Goal: Task Accomplishment & Management: Manage account settings

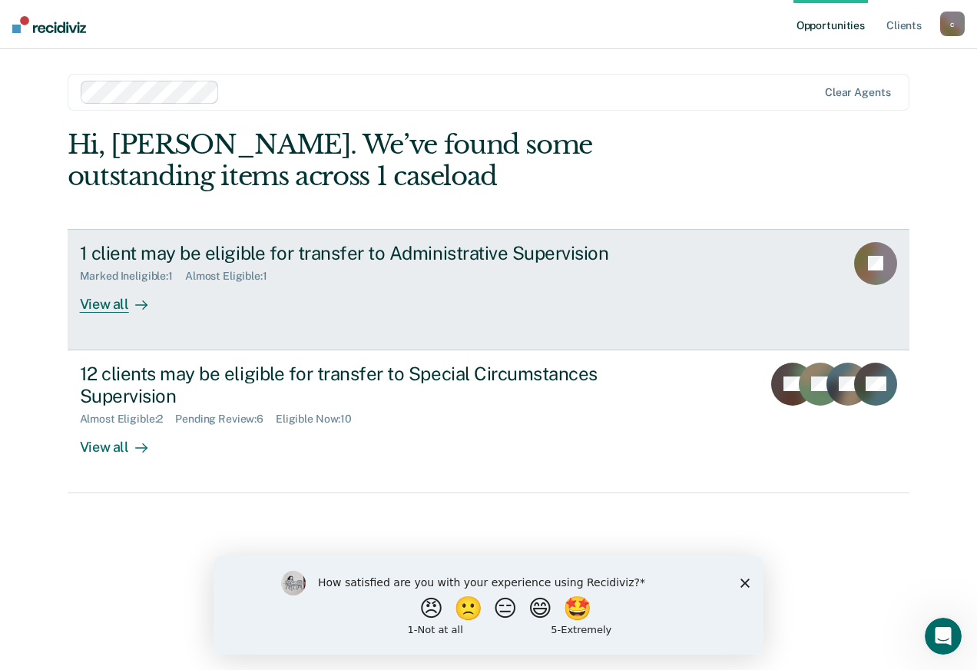
click at [364, 277] on div "Marked Ineligible : 1 Almost Eligible : 1" at bounding box center [349, 273] width 539 height 19
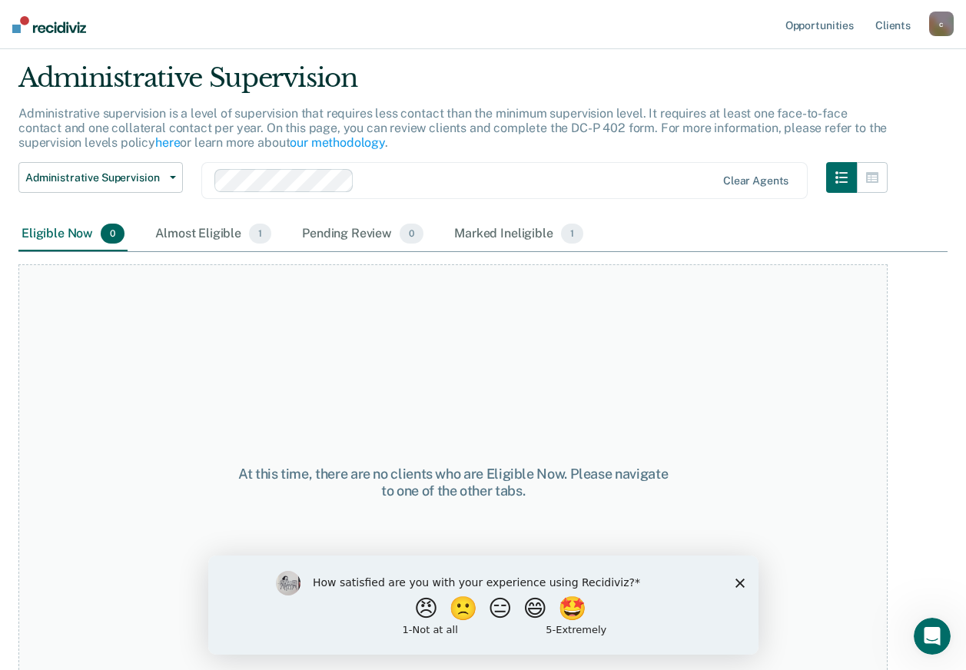
scroll to position [75, 0]
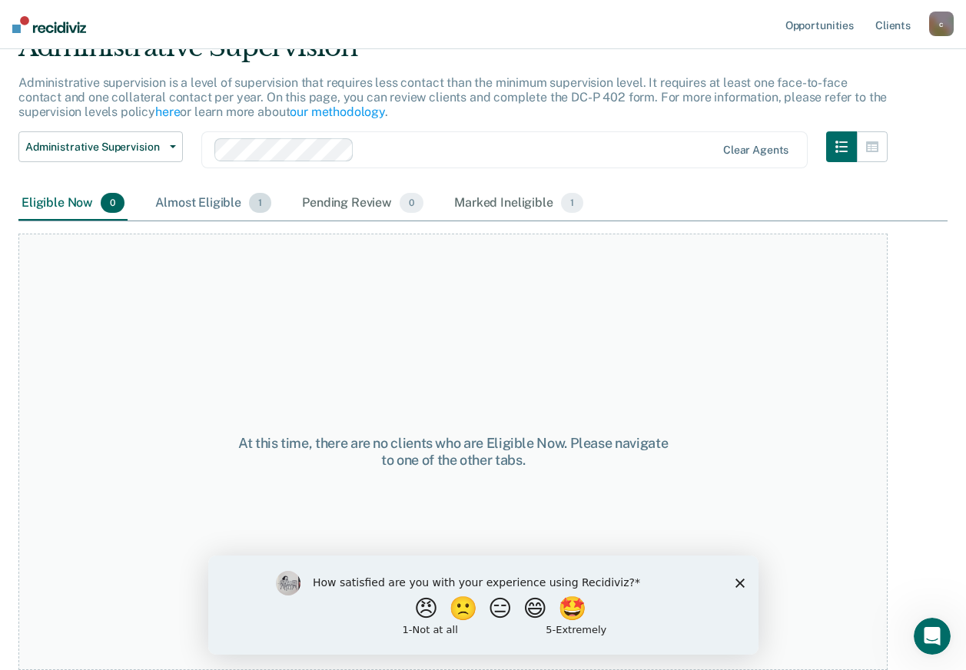
click at [197, 202] on div "Almost Eligible 1" at bounding box center [213, 204] width 122 height 34
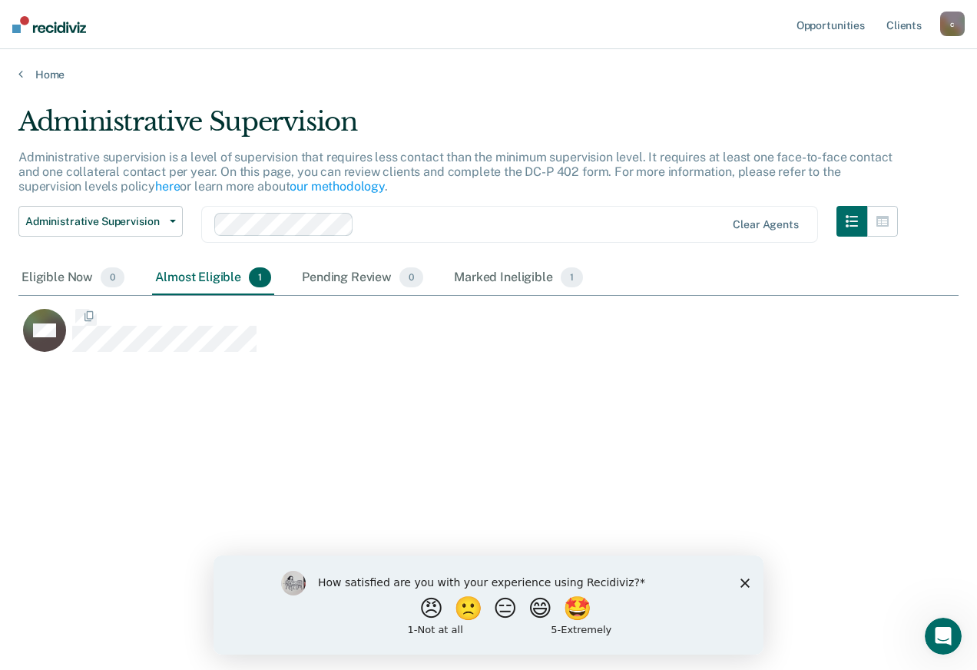
scroll to position [437, 929]
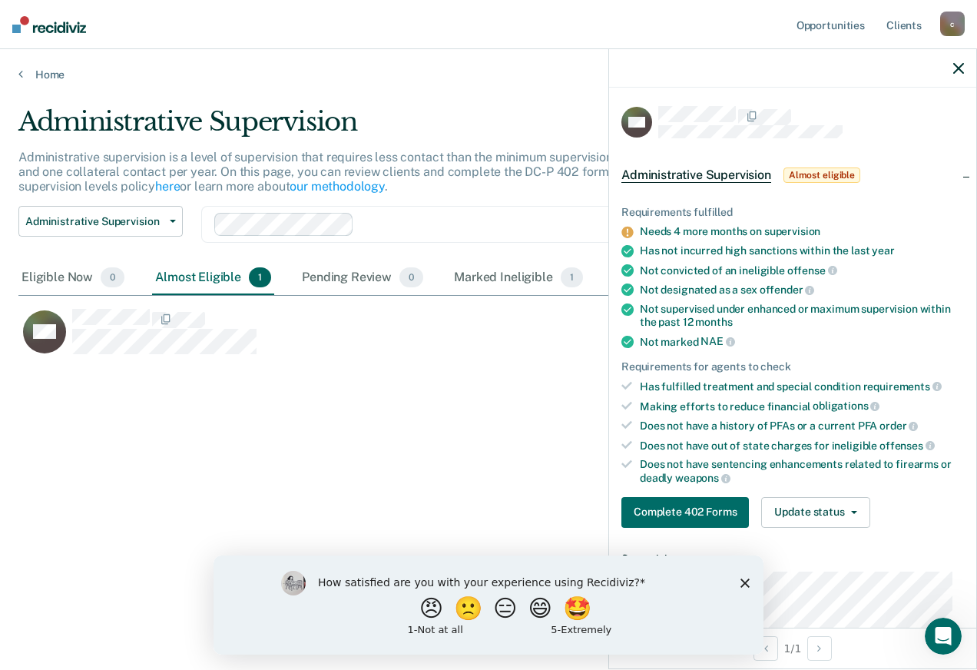
click at [369, 423] on div "Administrative Supervision Administrative supervision is a level of supervision…" at bounding box center [488, 330] width 941 height 449
click at [357, 289] on div "Pending Review 0" at bounding box center [363, 278] width 128 height 34
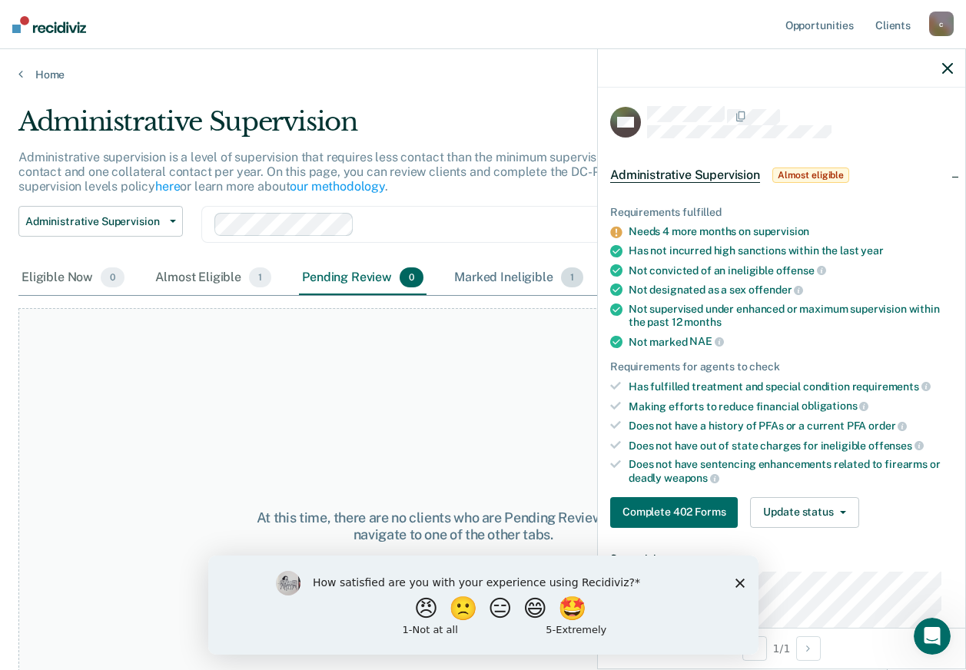
click at [501, 280] on div "Marked Ineligible 1" at bounding box center [518, 278] width 135 height 34
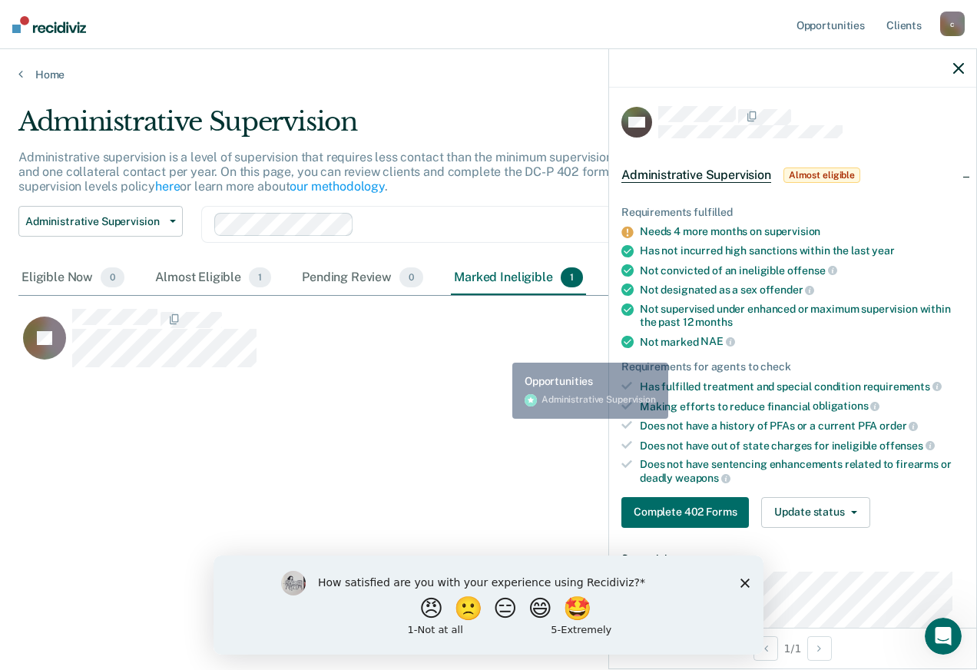
click at [496, 423] on div "Administrative Supervision Administrative supervision is a level of supervision…" at bounding box center [488, 330] width 941 height 449
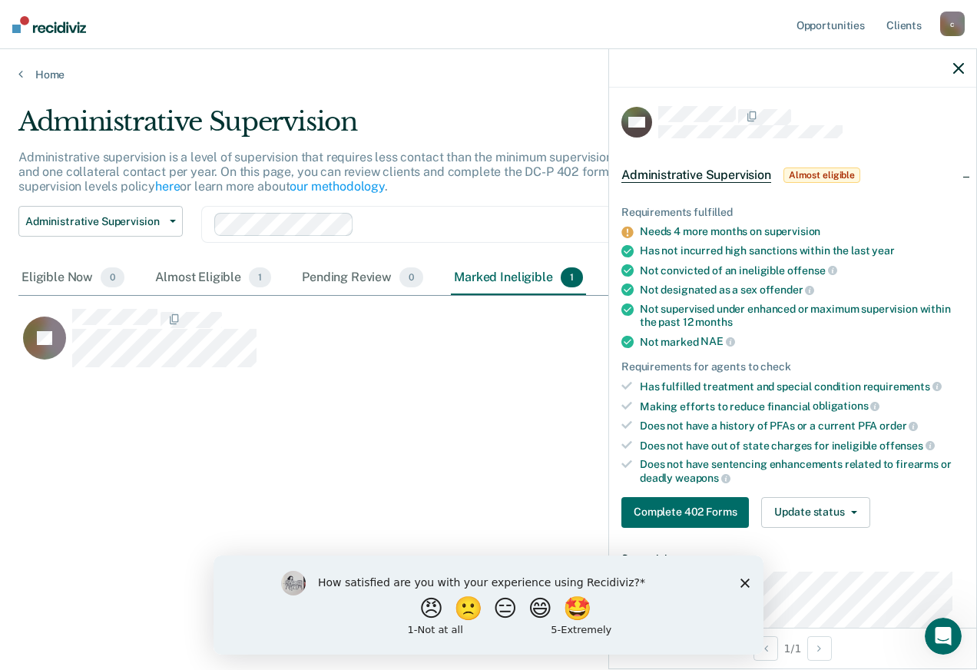
click at [956, 68] on icon "button" at bounding box center [959, 68] width 11 height 11
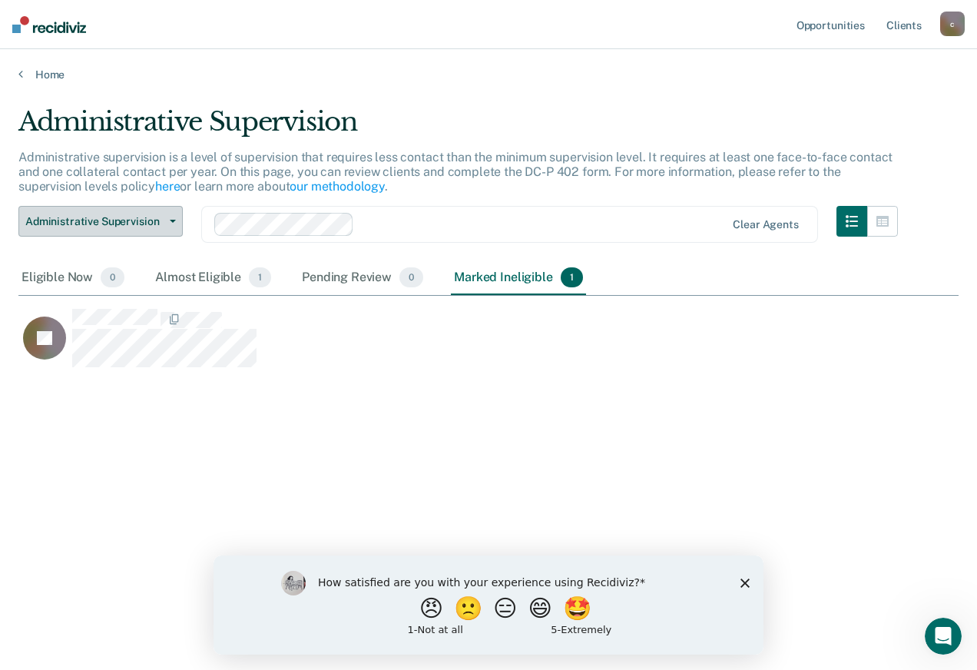
click at [171, 227] on button "Administrative Supervision" at bounding box center [100, 221] width 164 height 31
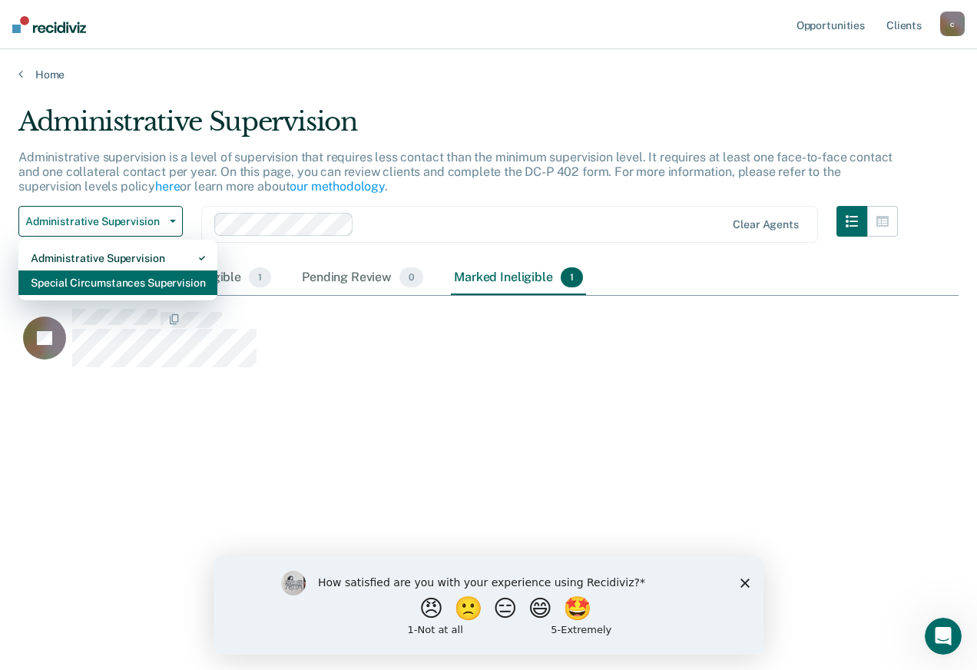
click at [59, 274] on div "Special Circumstances Supervision" at bounding box center [118, 282] width 174 height 25
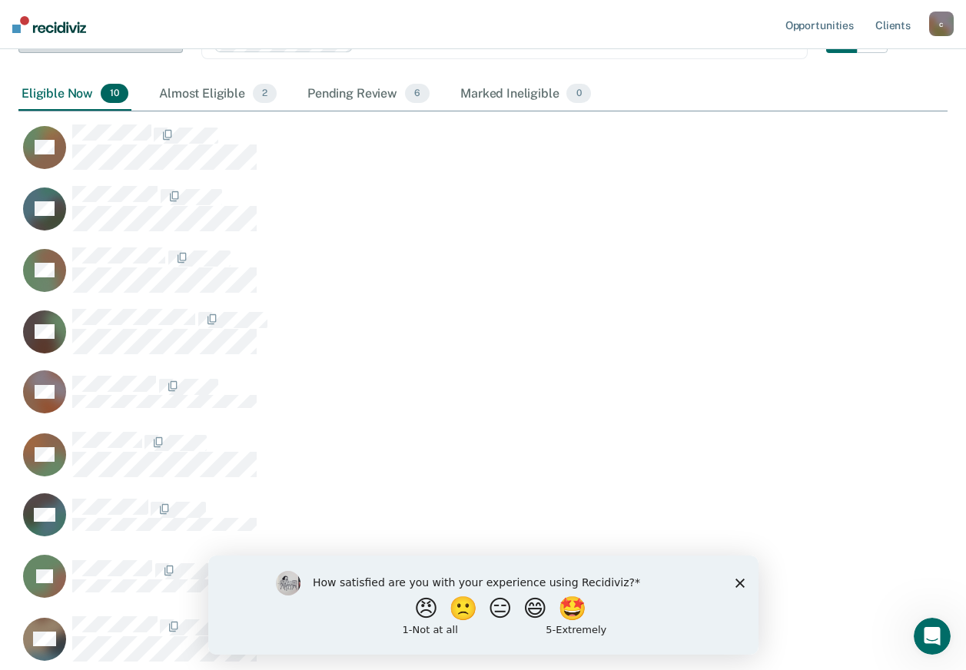
scroll to position [23, 0]
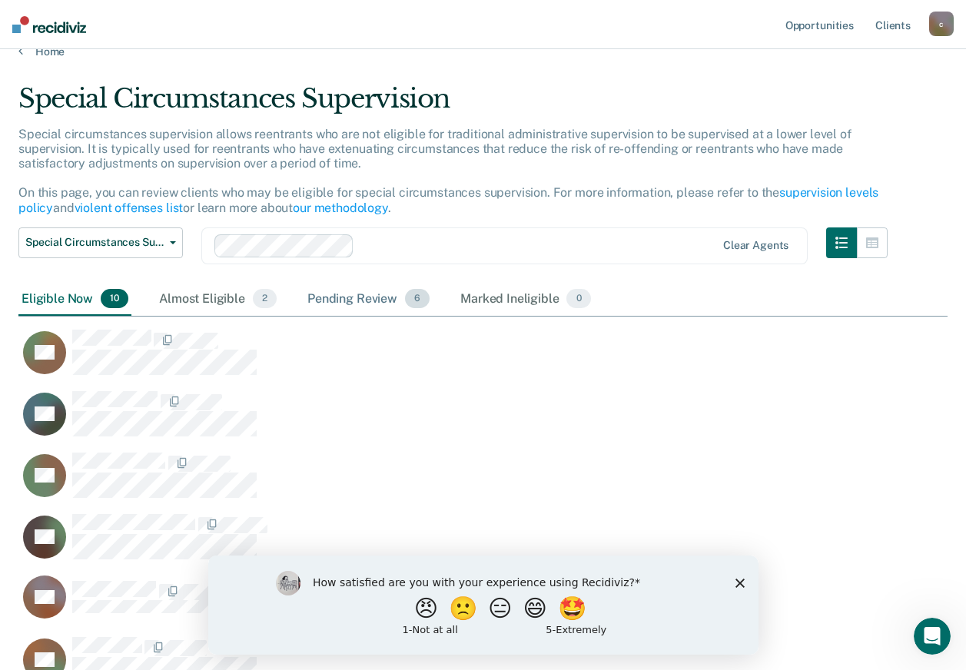
click at [371, 303] on div "Pending Review 6" at bounding box center [368, 300] width 128 height 34
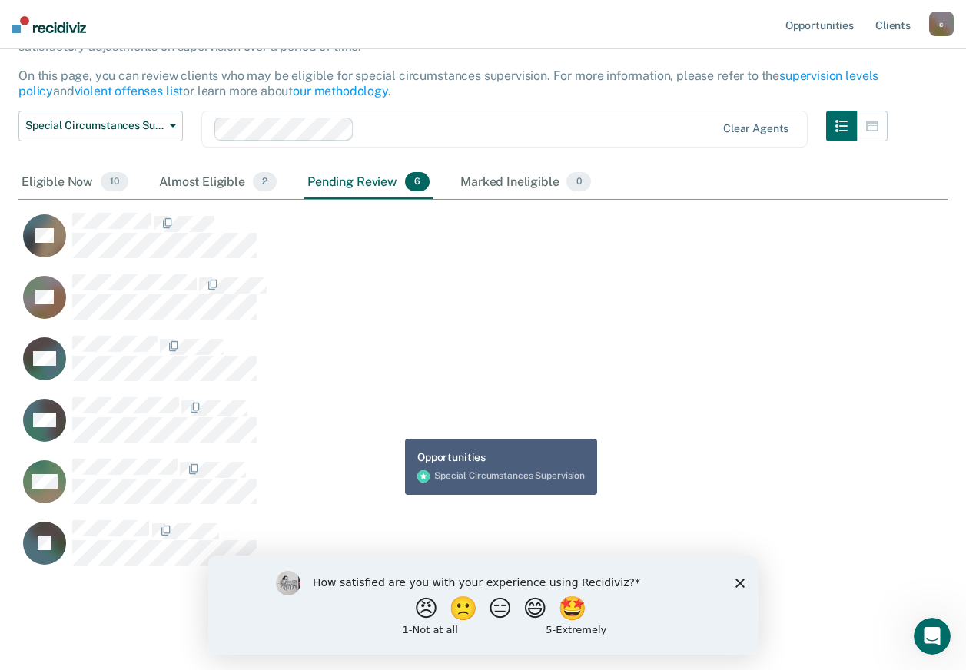
scroll to position [161, 0]
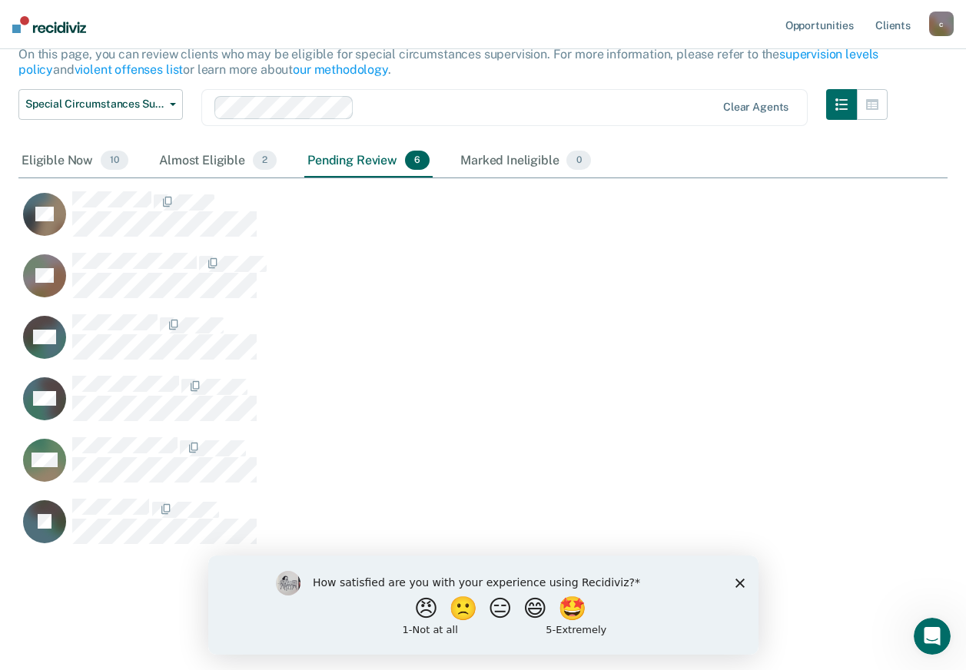
click at [738, 579] on icon "Close survey" at bounding box center [739, 582] width 9 height 9
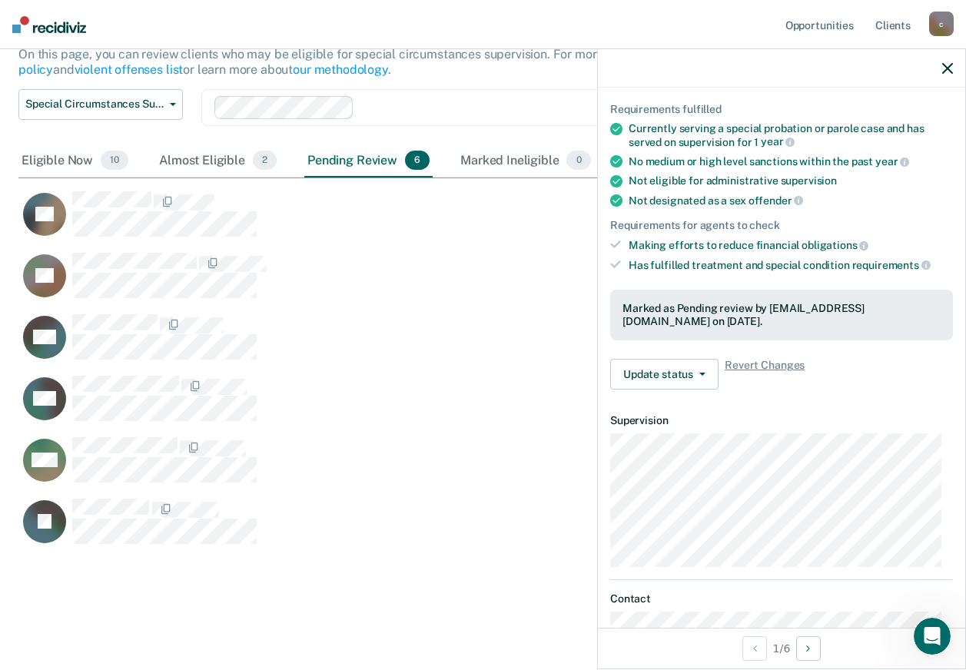
scroll to position [218, 0]
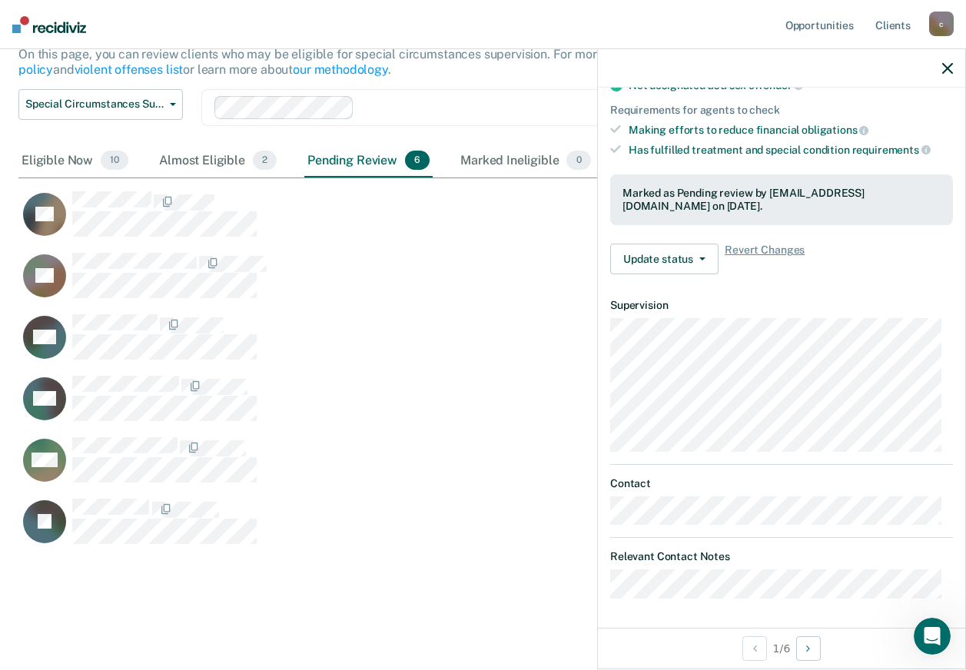
click at [725, 25] on nav "Opportunities Client s cattemplet@pa.gov c Profile How it works Log Out" at bounding box center [483, 24] width 966 height 49
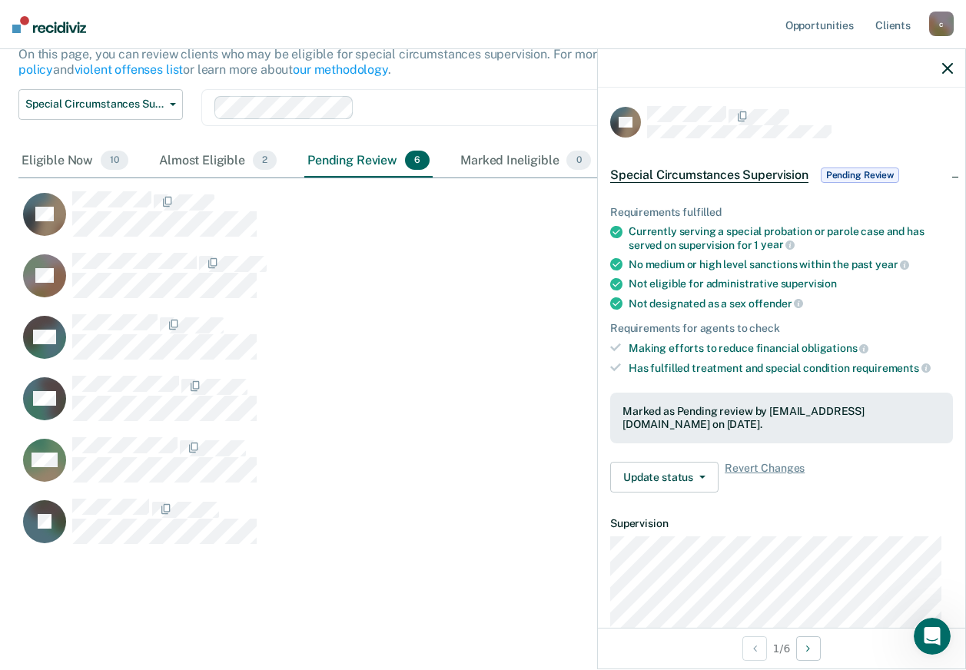
click at [914, 490] on div "Requirements fulfilled Currently serving a special probation or parole case and…" at bounding box center [781, 343] width 367 height 324
click at [617, 280] on icon at bounding box center [616, 284] width 12 height 12
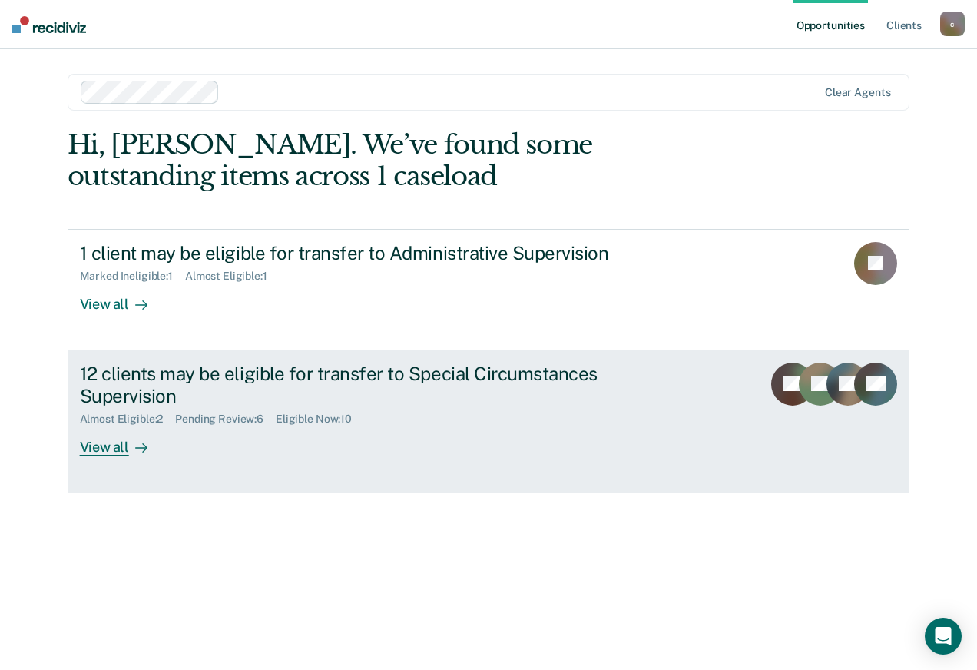
click at [137, 385] on div "12 clients may be eligible for transfer to Special Circumstances Supervision" at bounding box center [349, 385] width 539 height 45
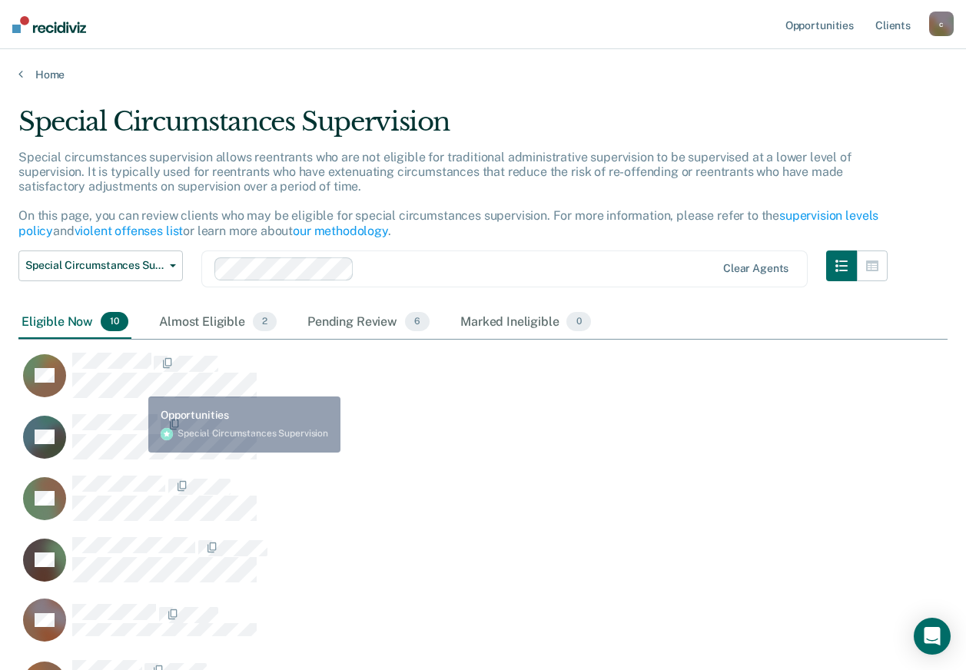
scroll to position [845, 917]
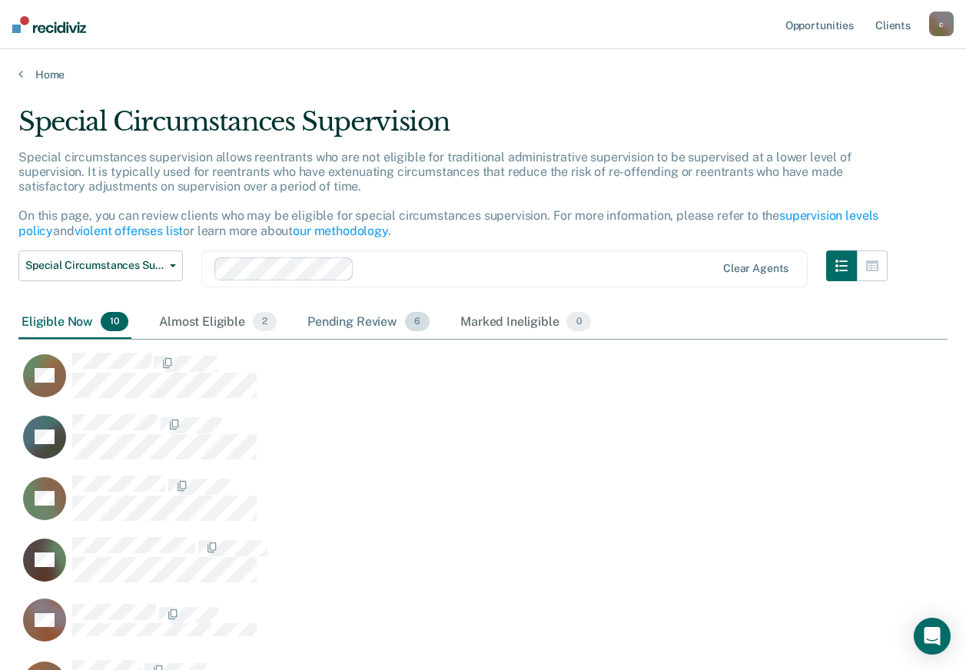
click at [351, 329] on div "Pending Review 6" at bounding box center [368, 323] width 128 height 34
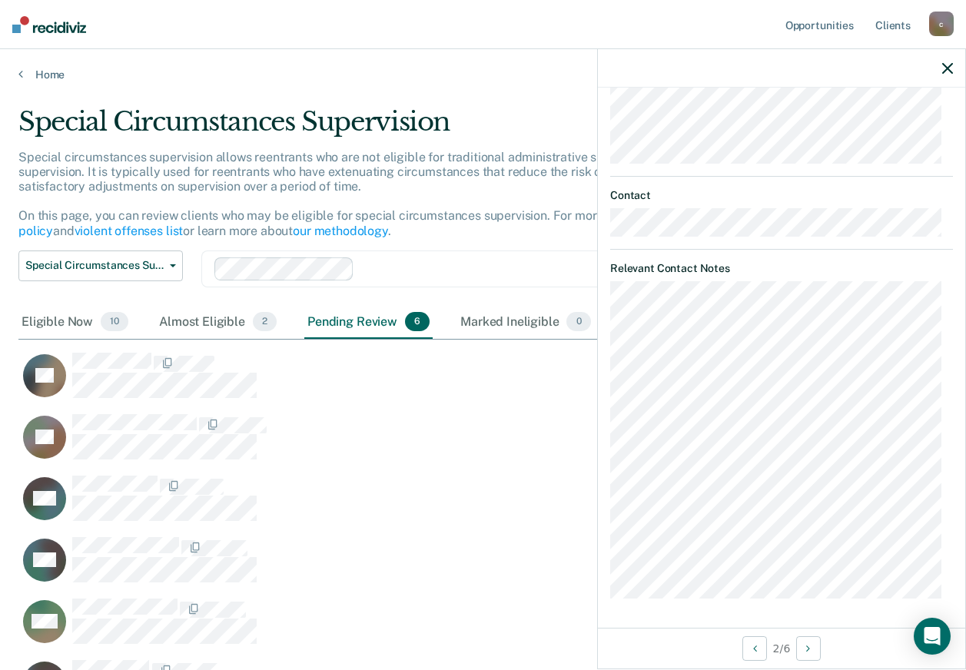
scroll to position [122, 0]
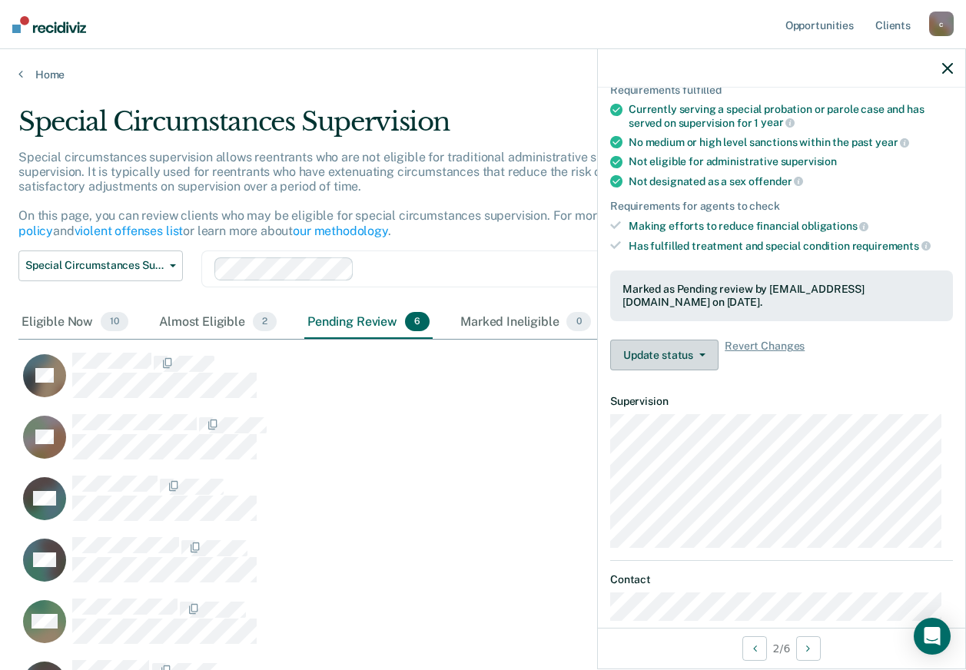
click at [708, 352] on button "Update status" at bounding box center [664, 355] width 108 height 31
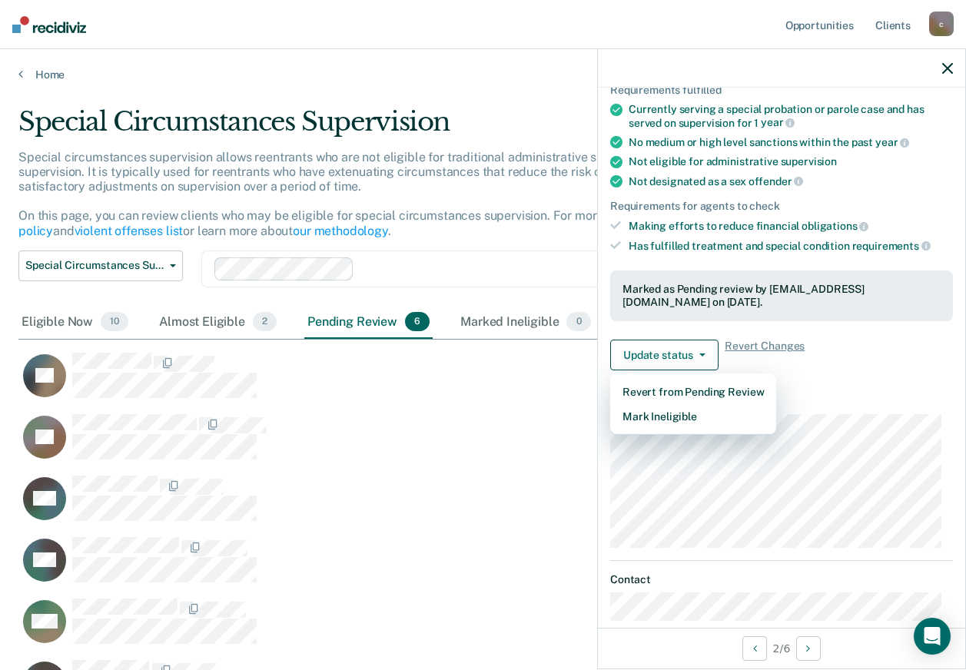
click at [907, 406] on dl "Supervision" at bounding box center [781, 471] width 343 height 153
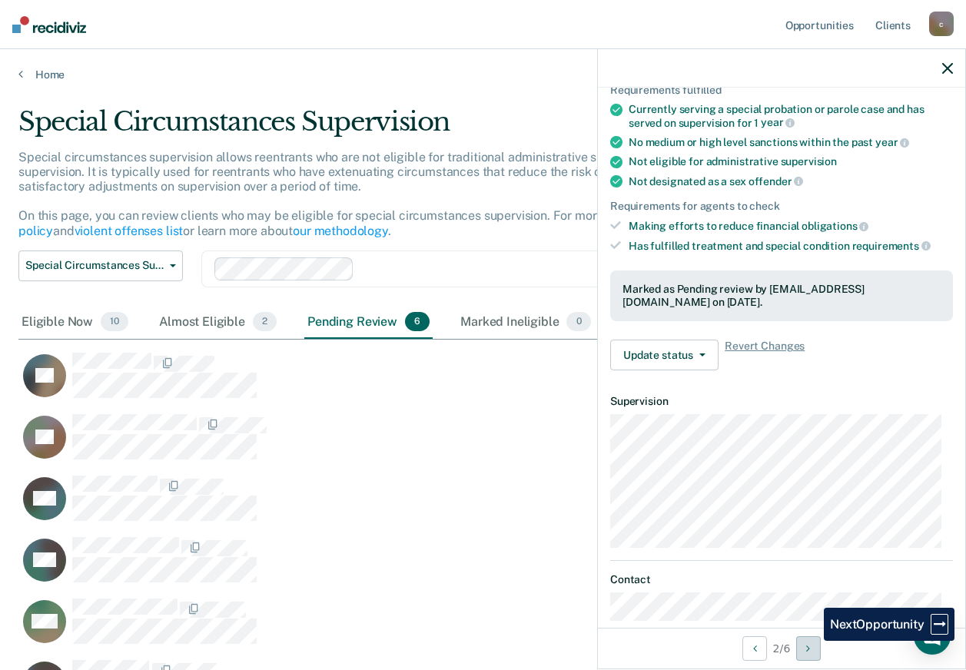
click at [812, 641] on button "Next Opportunity" at bounding box center [808, 648] width 25 height 25
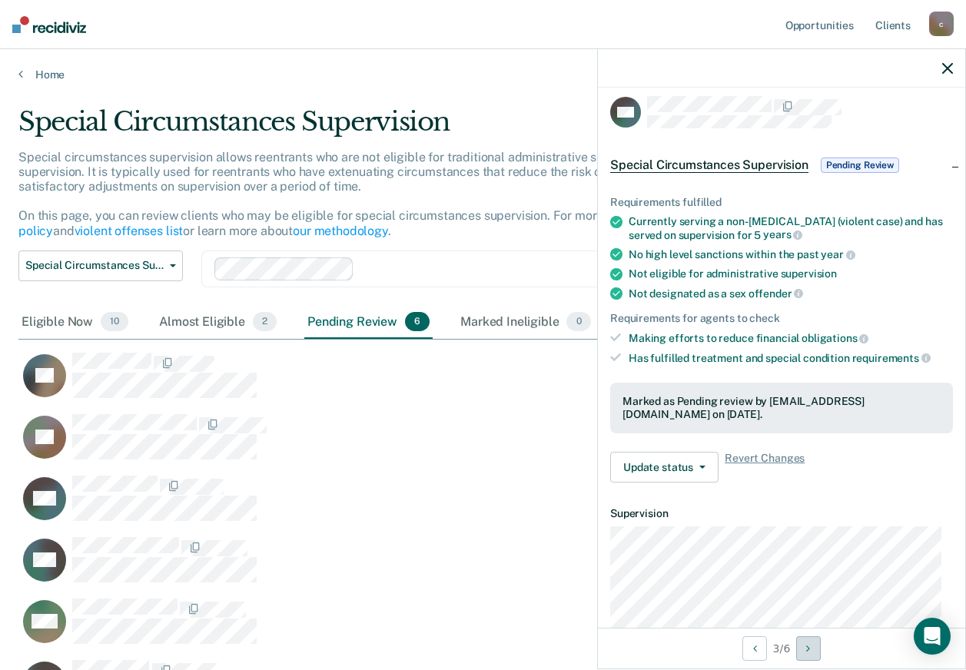
scroll to position [0, 0]
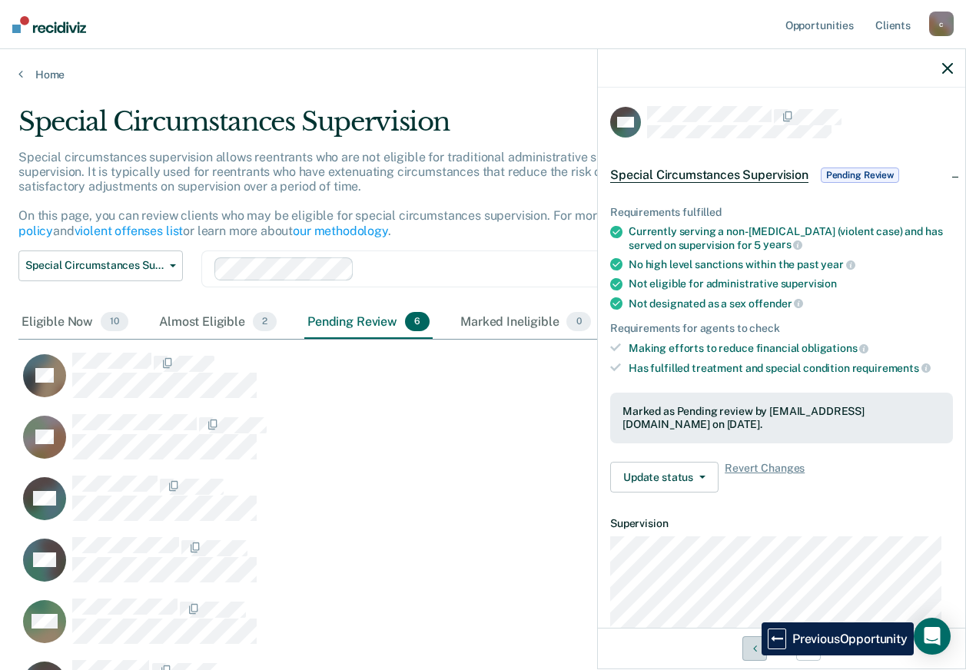
click at [749, 655] on button "Previous Opportunity" at bounding box center [754, 648] width 25 height 25
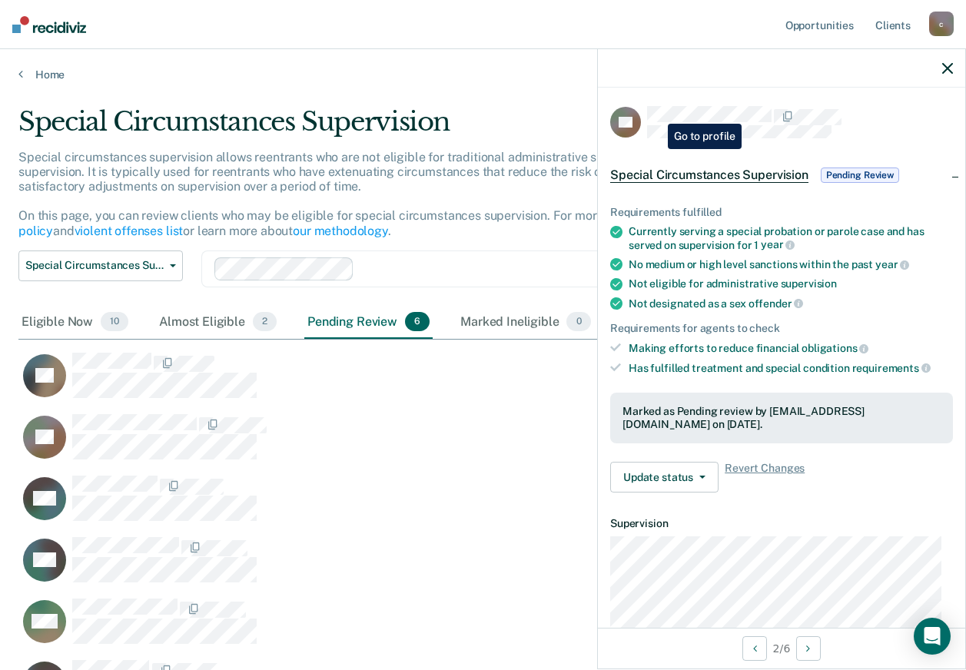
drag, startPoint x: 689, startPoint y: 138, endPoint x: 609, endPoint y: 124, distance: 81.1
click at [609, 124] on div "TD Special Circumstances Supervision Pending Review Requirements fulfilled Curr…" at bounding box center [781, 358] width 367 height 540
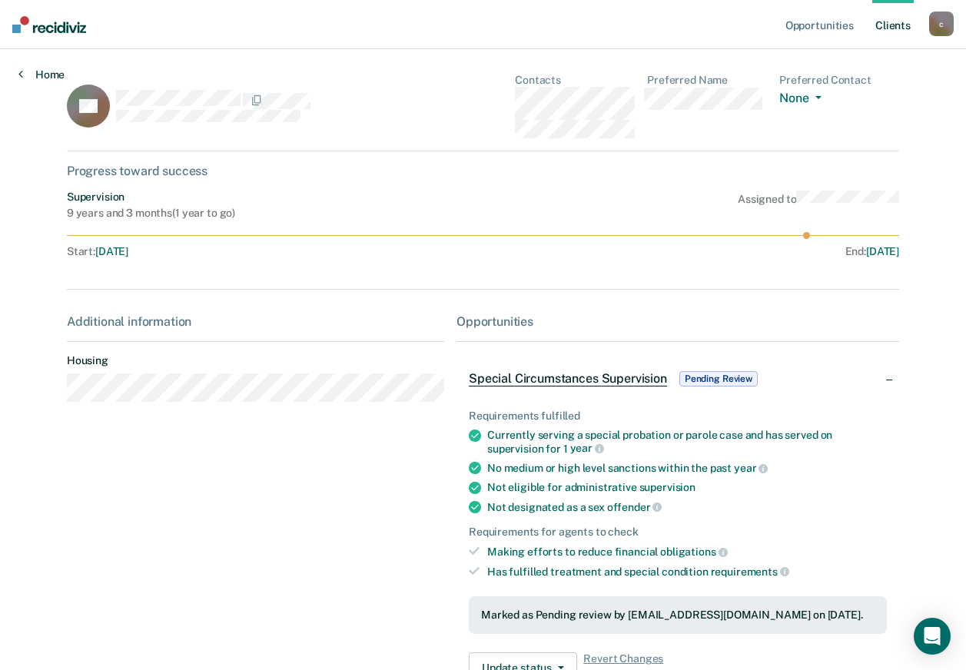
click at [32, 75] on link "Home" at bounding box center [41, 75] width 46 height 14
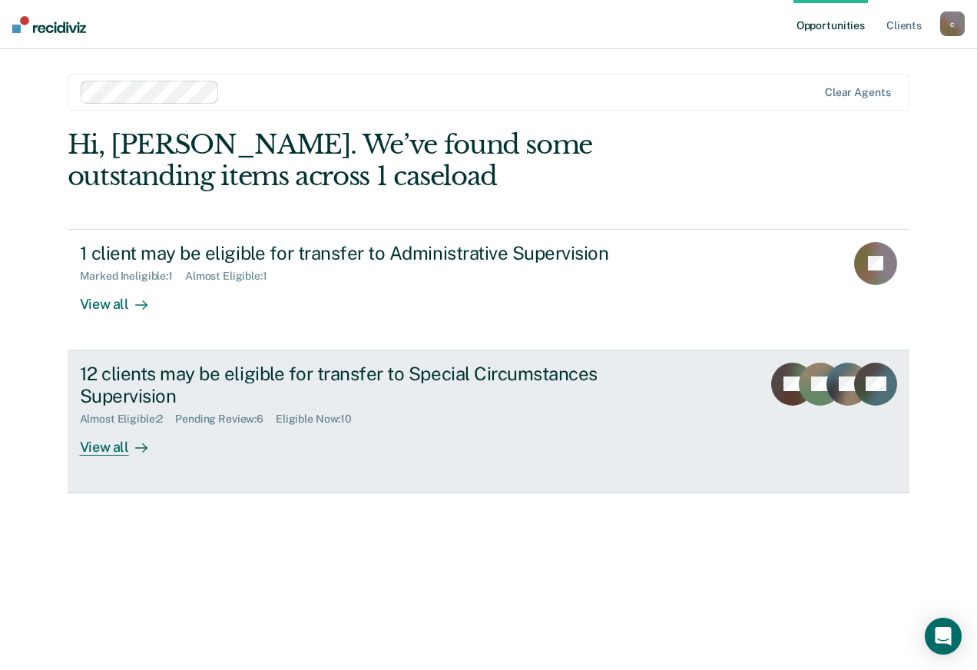
click at [111, 449] on div "View all" at bounding box center [123, 441] width 86 height 30
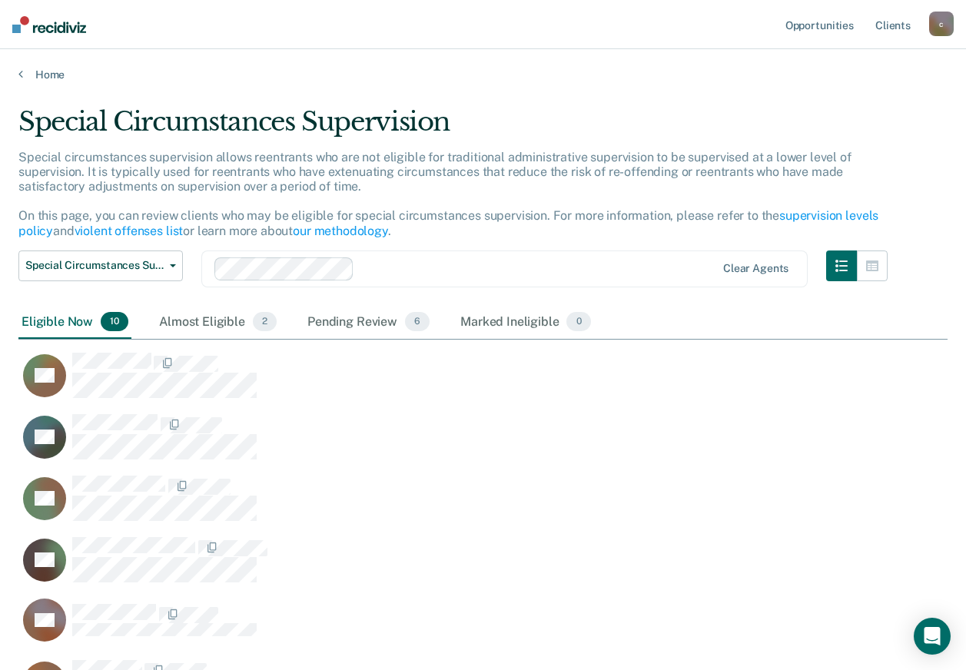
scroll to position [845, 917]
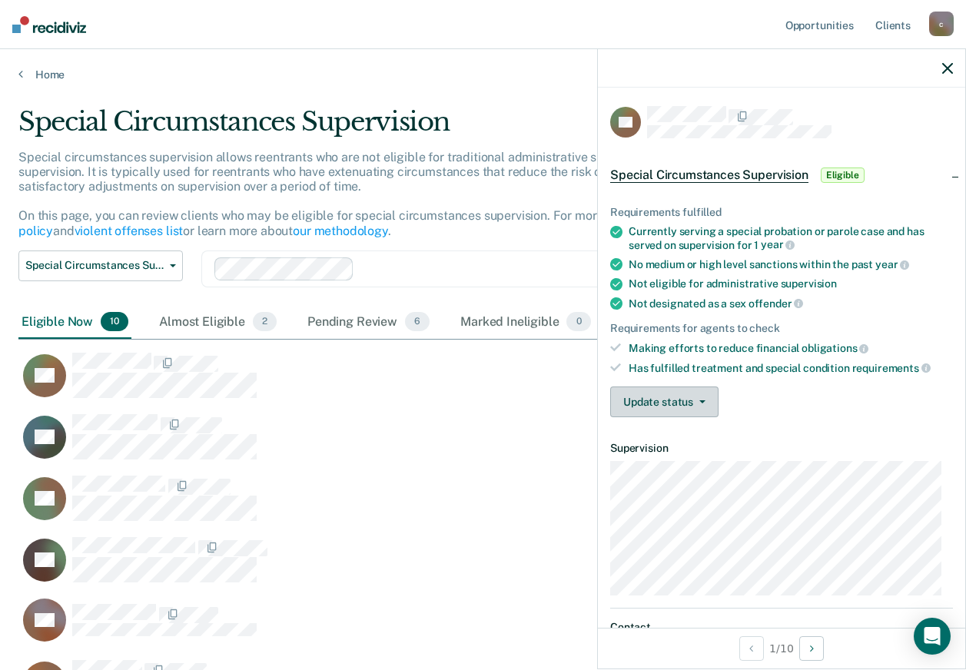
click at [688, 390] on button "Update status" at bounding box center [664, 402] width 108 height 31
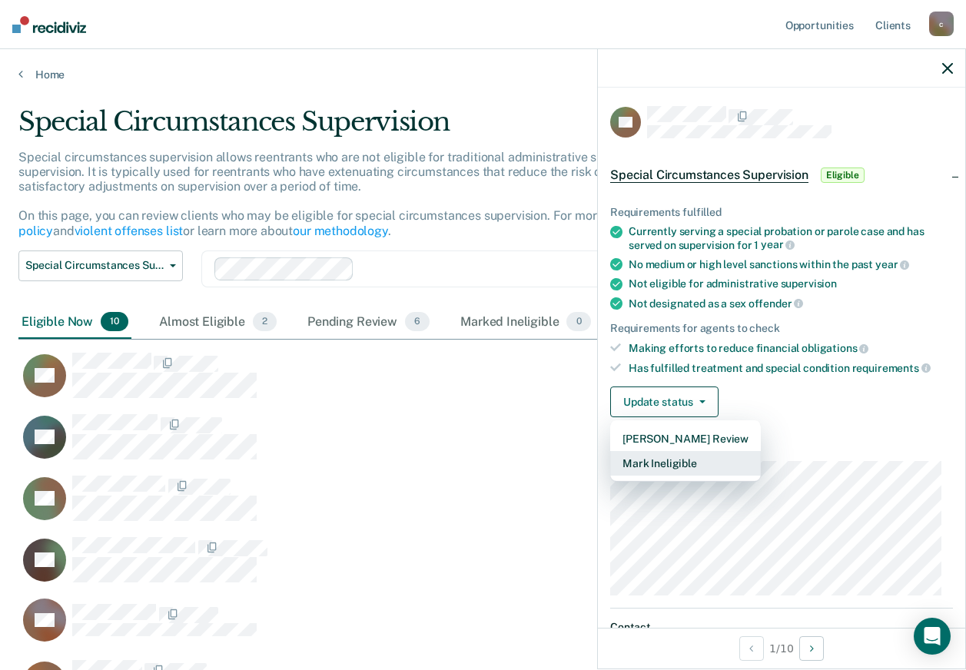
click at [692, 466] on button "Mark Ineligible" at bounding box center [685, 463] width 151 height 25
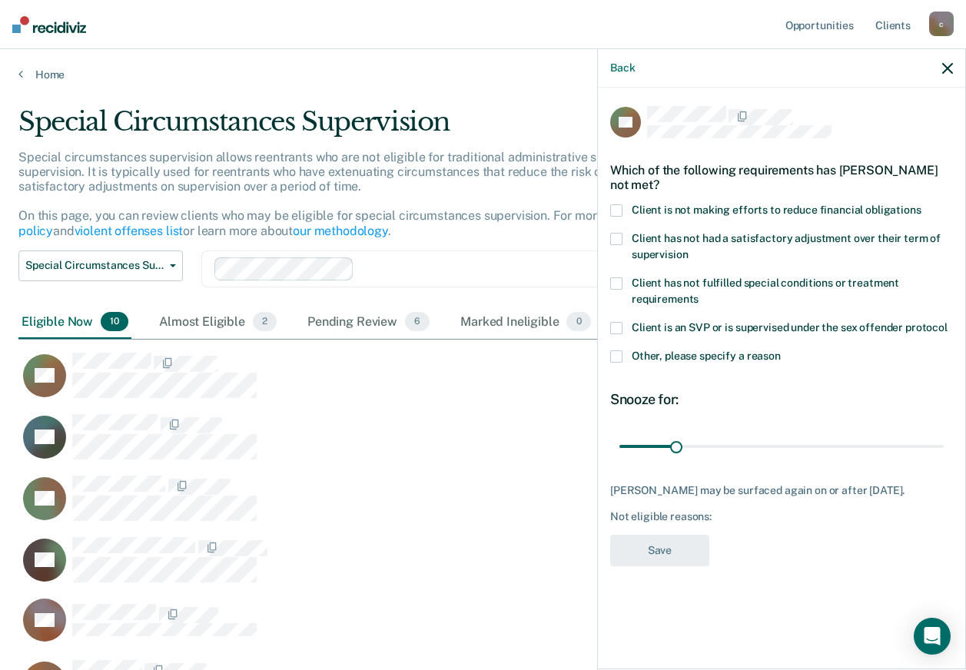
click at [619, 211] on span at bounding box center [616, 210] width 12 height 12
click at [921, 204] on input "Client is not making efforts to reduce financial obligations" at bounding box center [921, 204] width 0 height 0
click at [619, 353] on span at bounding box center [616, 356] width 12 height 12
click at [781, 350] on input "Other, please specify a reason" at bounding box center [781, 350] width 0 height 0
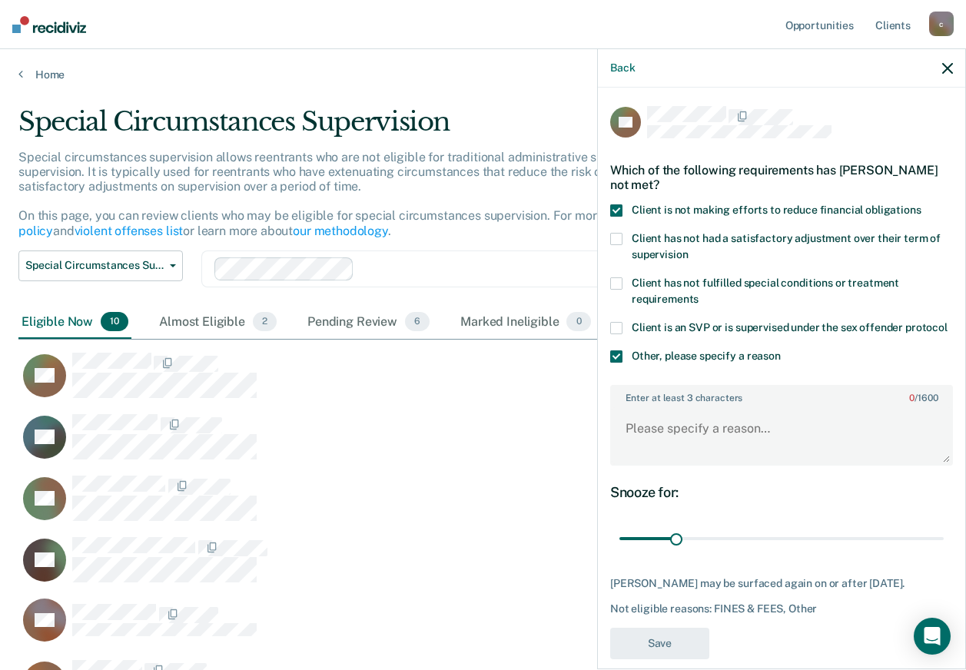
click at [612, 363] on span at bounding box center [616, 356] width 12 height 12
click at [781, 350] on input "Other, please specify a reason" at bounding box center [781, 350] width 0 height 0
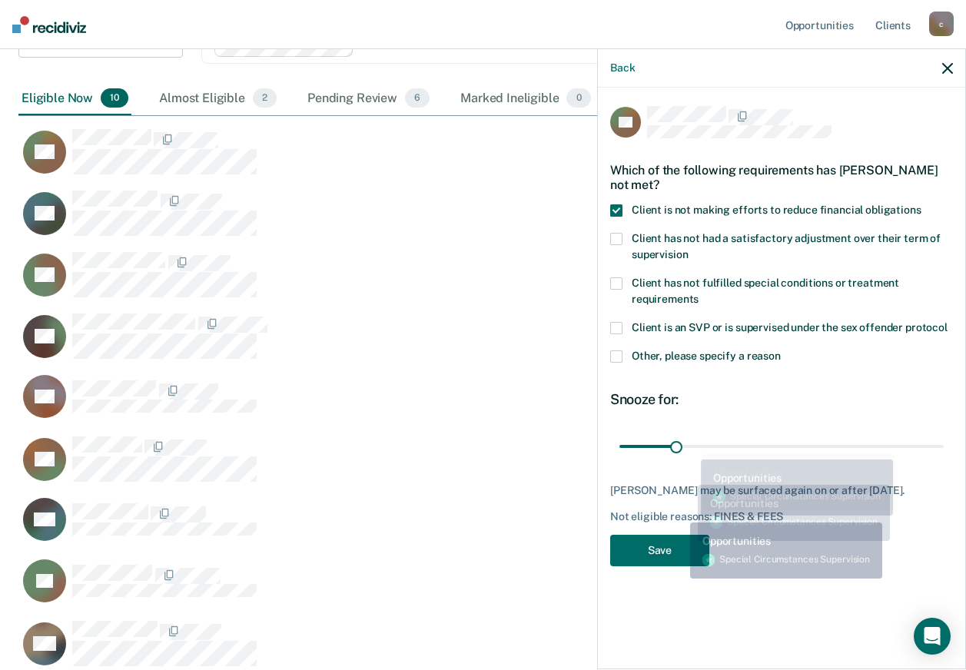
scroll to position [231, 0]
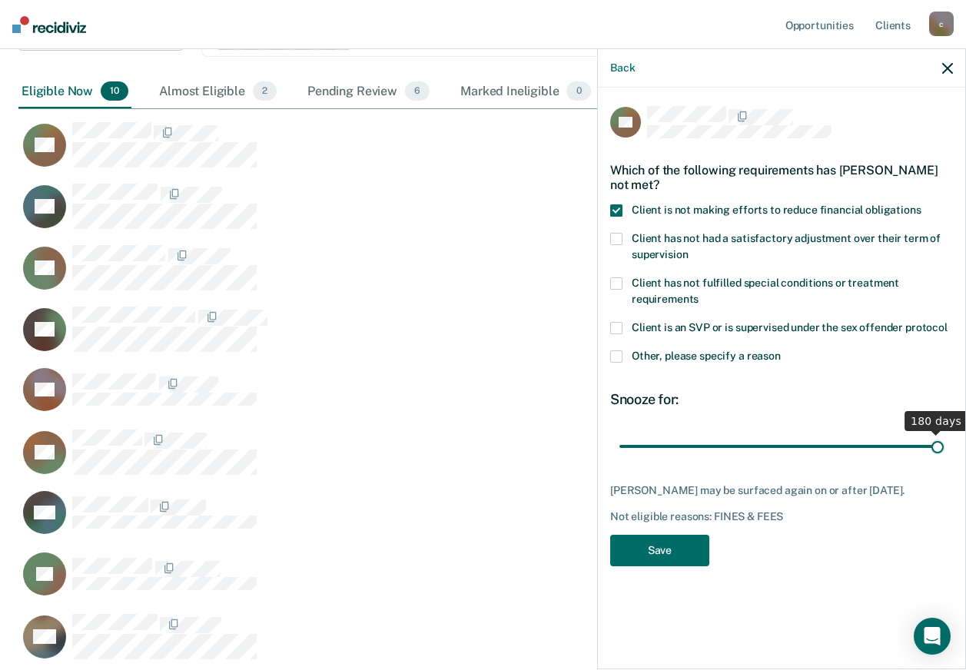
drag, startPoint x: 674, startPoint y: 441, endPoint x: 954, endPoint y: 437, distance: 279.7
type input "180"
click at [944, 437] on input "range" at bounding box center [781, 446] width 324 height 27
click at [674, 547] on button "Save" at bounding box center [659, 551] width 99 height 32
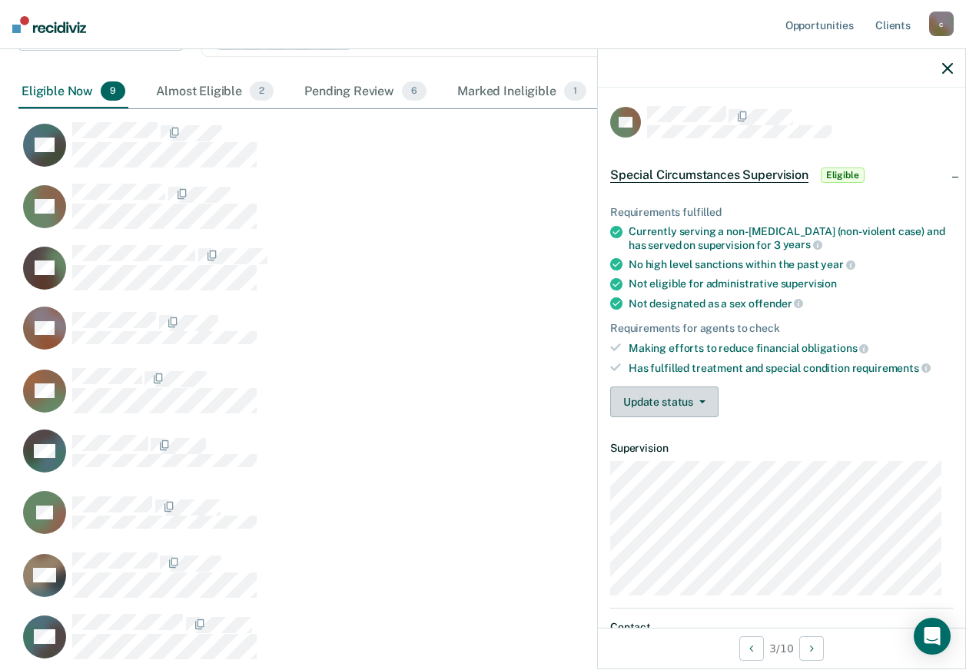
click at [684, 409] on button "Update status" at bounding box center [664, 402] width 108 height 31
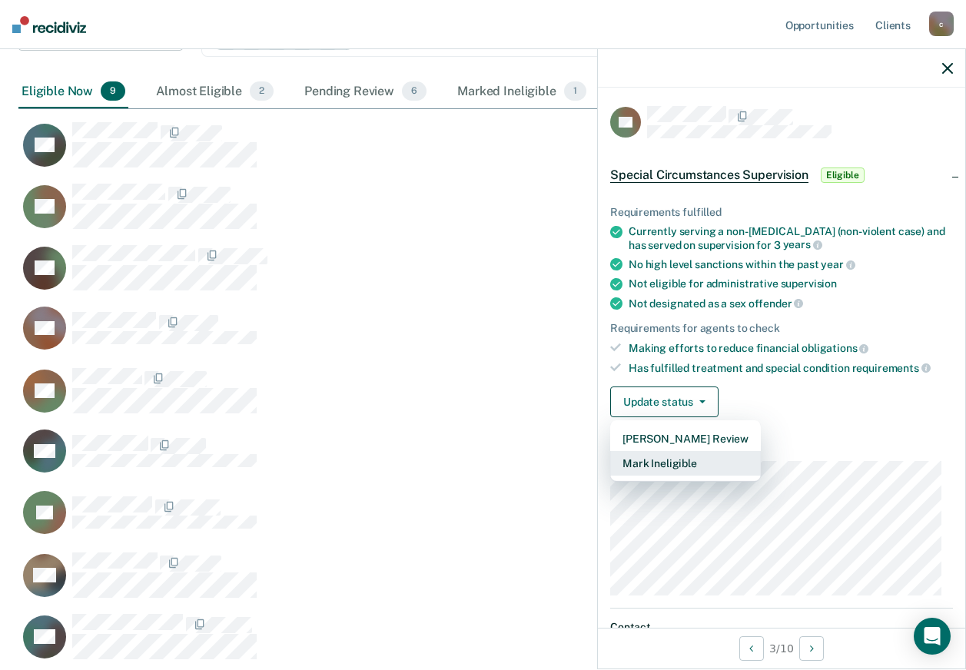
click at [682, 458] on button "Mark Ineligible" at bounding box center [685, 463] width 151 height 25
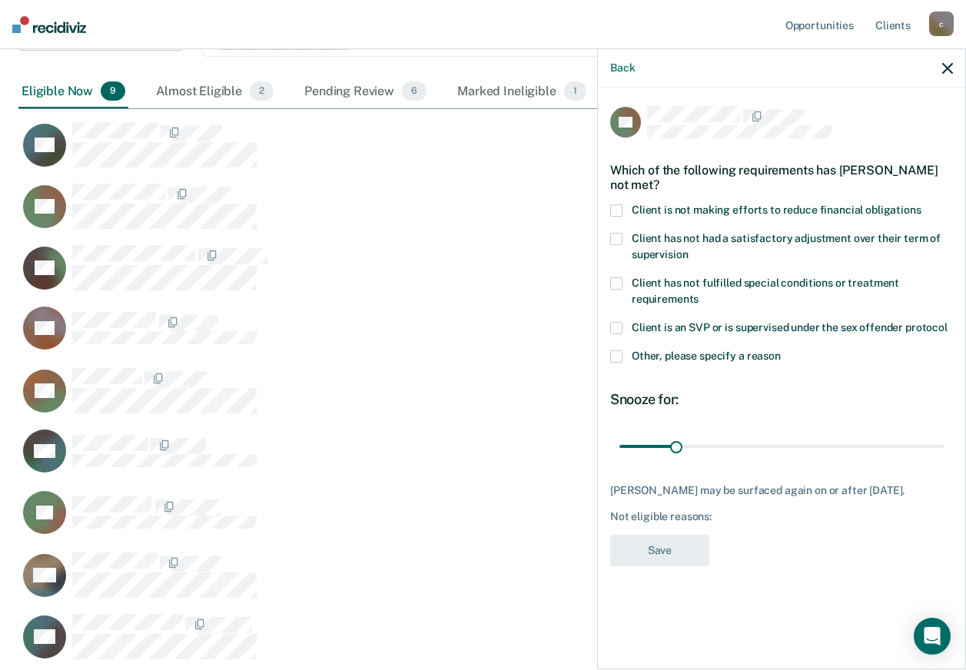
click at [621, 357] on span at bounding box center [616, 356] width 12 height 12
click at [781, 350] on input "Other, please specify a reason" at bounding box center [781, 350] width 0 height 0
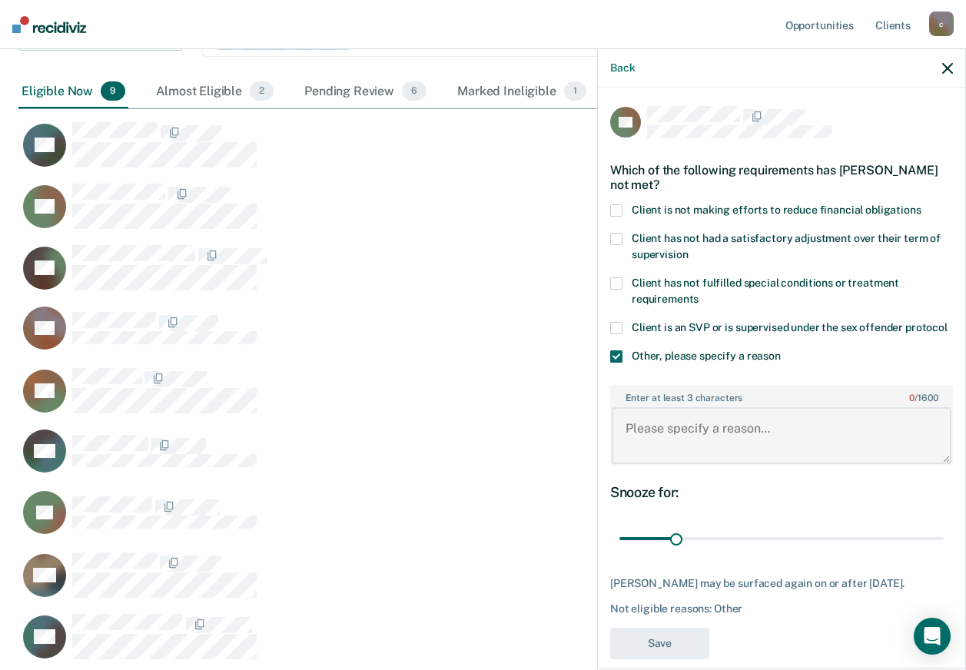
click at [651, 440] on textarea "Enter at least 3 characters 0 / 1600" at bounding box center [782, 435] width 340 height 57
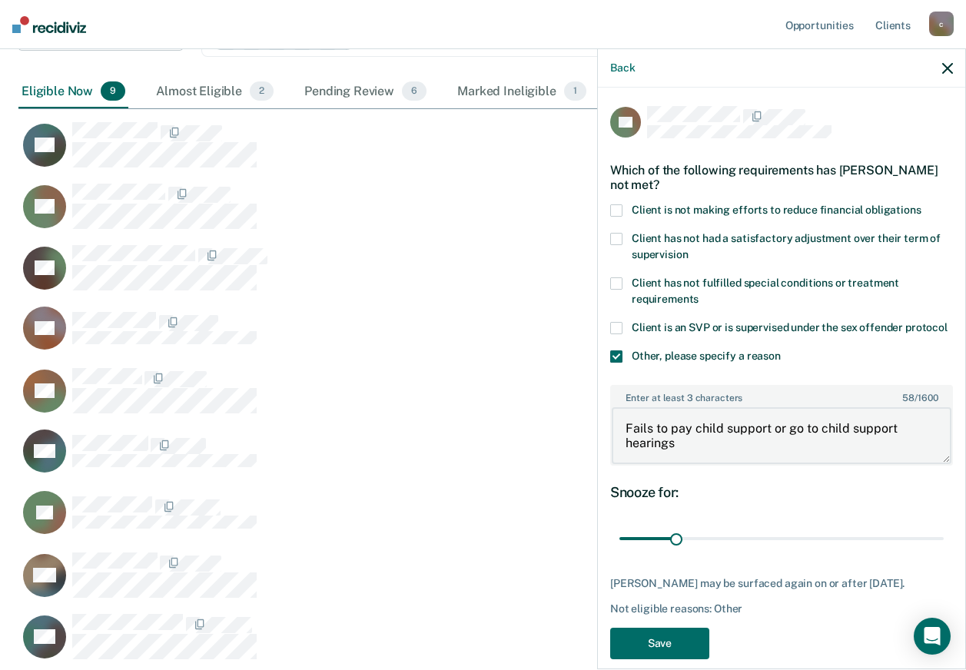
click at [624, 439] on textarea "Fails to pay child support or go to child support hearings" at bounding box center [782, 435] width 340 height 57
drag, startPoint x: 650, startPoint y: 443, endPoint x: 592, endPoint y: 443, distance: 57.6
click at [592, 440] on body "Looks like you’re using Internet Explorer 11. For faster loading and a better e…" at bounding box center [483, 104] width 966 height 670
type textarea "Pattern of failing to pay child support or go to child support hearings"
drag, startPoint x: 675, startPoint y: 549, endPoint x: 766, endPoint y: 546, distance: 91.5
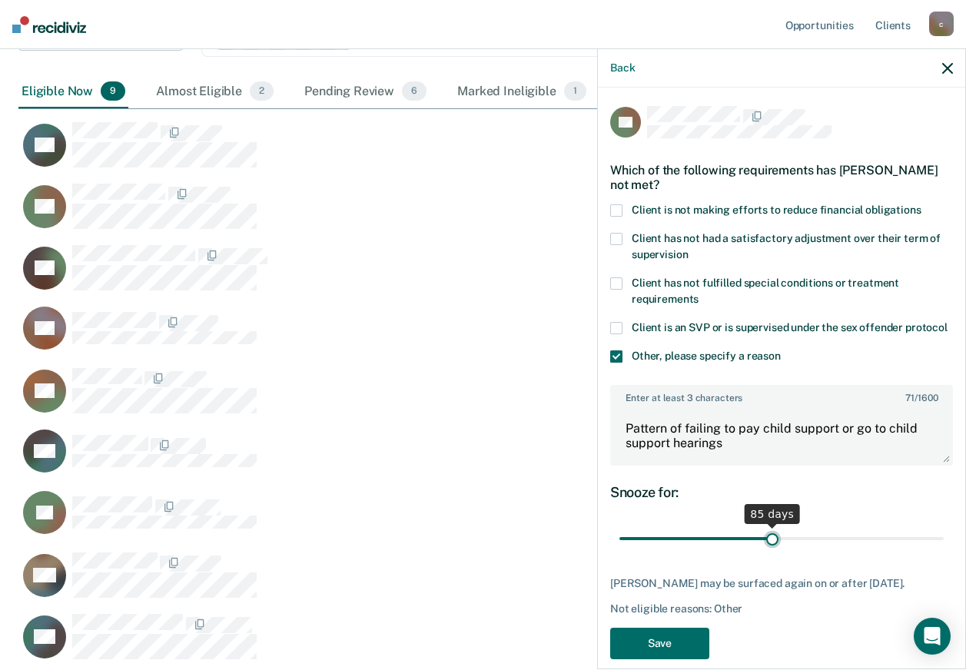
type input "85"
click at [766, 546] on input "range" at bounding box center [781, 539] width 324 height 27
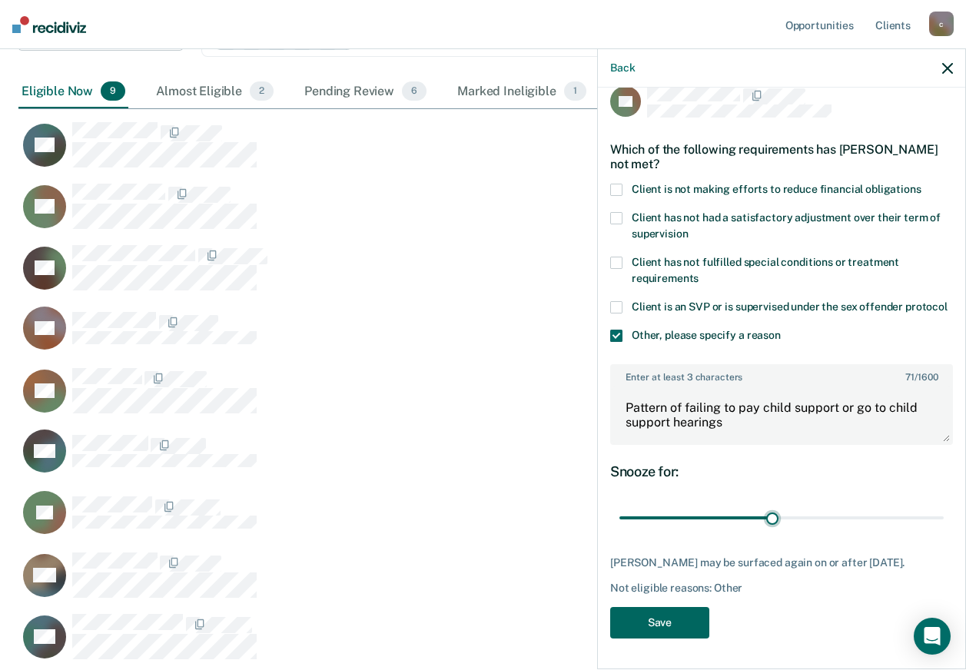
scroll to position [48, 0]
click at [694, 620] on button "Save" at bounding box center [659, 623] width 99 height 32
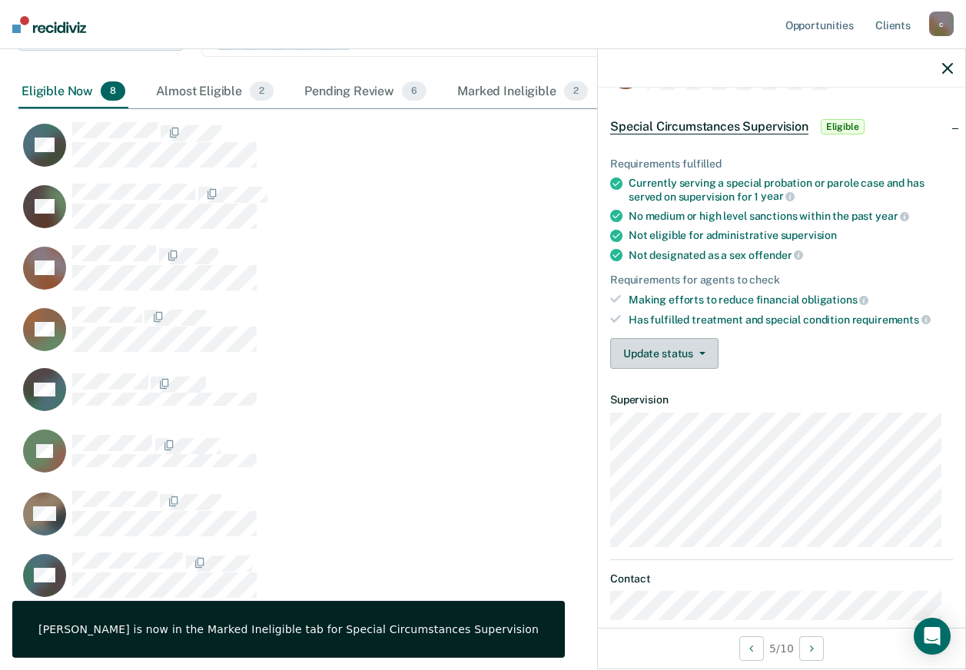
click at [645, 355] on button "Update status" at bounding box center [664, 353] width 108 height 31
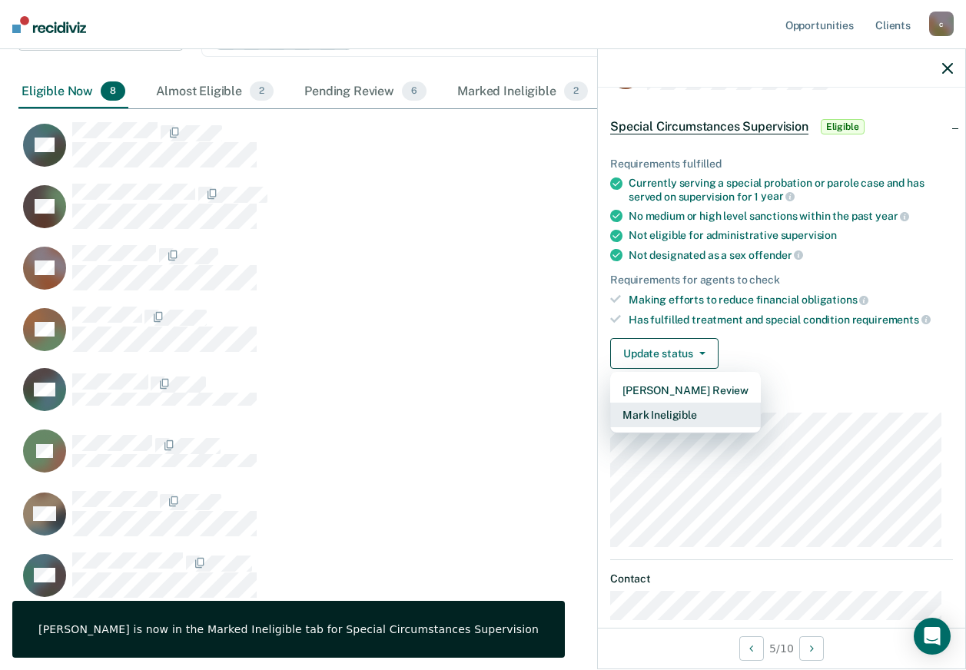
click at [655, 410] on button "Mark Ineligible" at bounding box center [685, 415] width 151 height 25
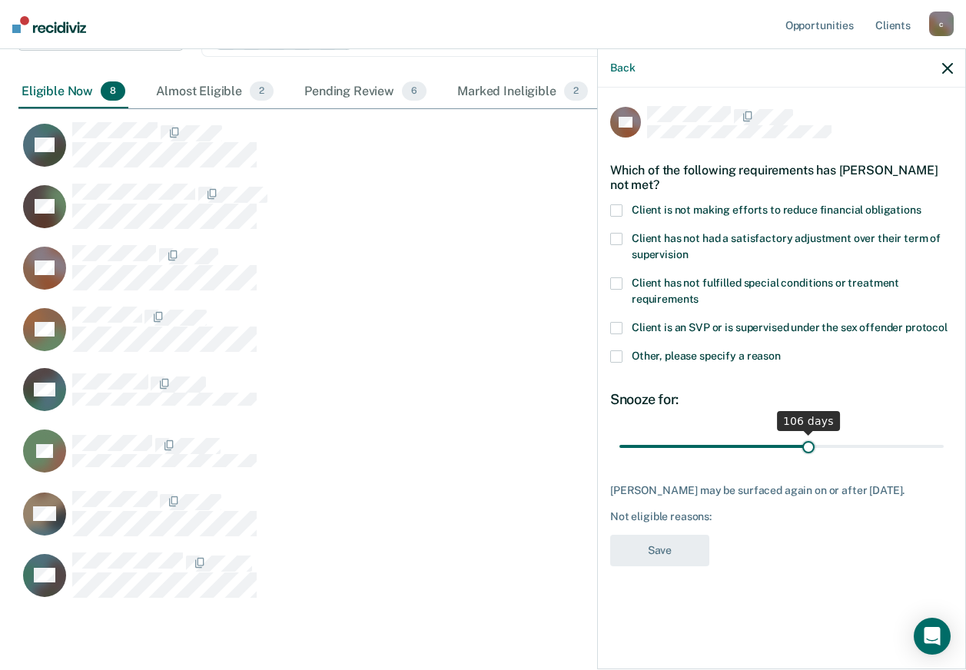
drag, startPoint x: 677, startPoint y: 450, endPoint x: 809, endPoint y: 450, distance: 132.2
type input "106"
click at [809, 450] on input "range" at bounding box center [781, 446] width 324 height 27
click at [616, 352] on span at bounding box center [616, 356] width 12 height 12
click at [781, 350] on input "Other, please specify a reason" at bounding box center [781, 350] width 0 height 0
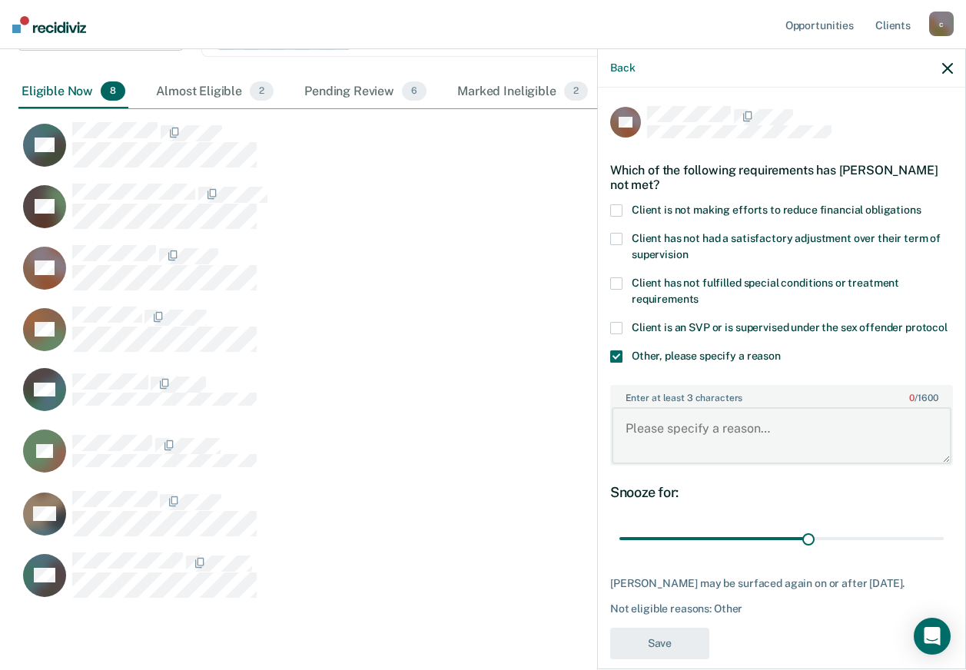
click at [645, 455] on textarea "Enter at least 3 characters 0 / 1600" at bounding box center [782, 435] width 340 height 57
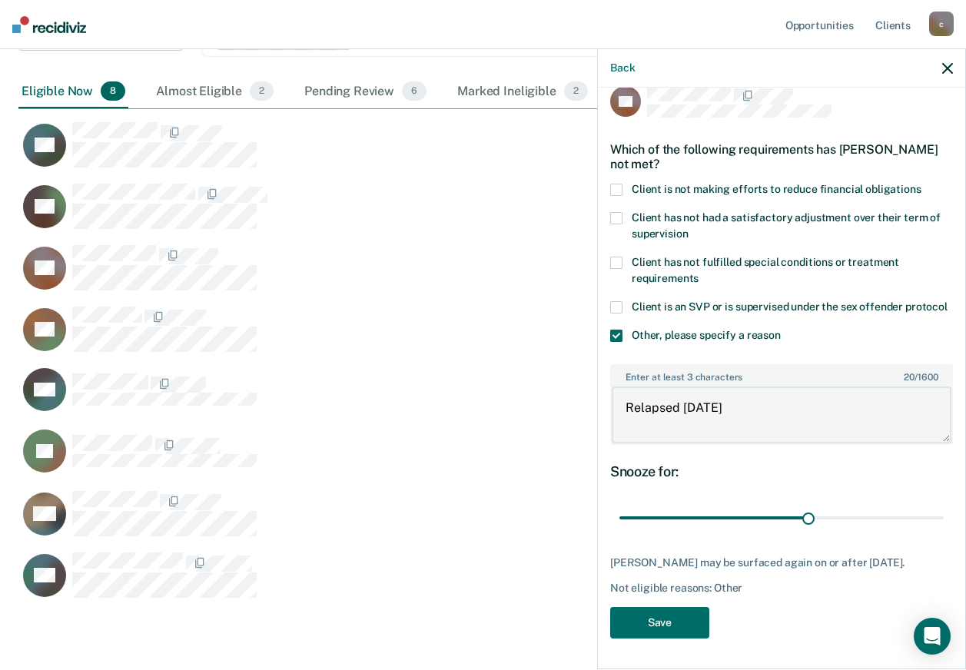
scroll to position [48, 0]
type textarea "Relapsed [DATE]"
click at [669, 617] on button "Save" at bounding box center [659, 623] width 99 height 32
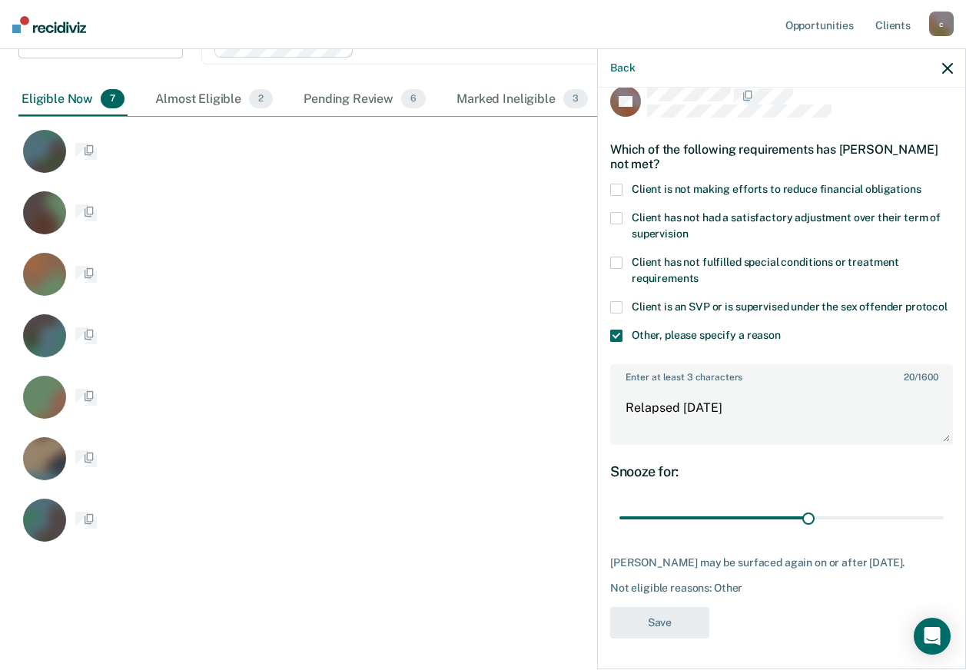
scroll to position [223, 0]
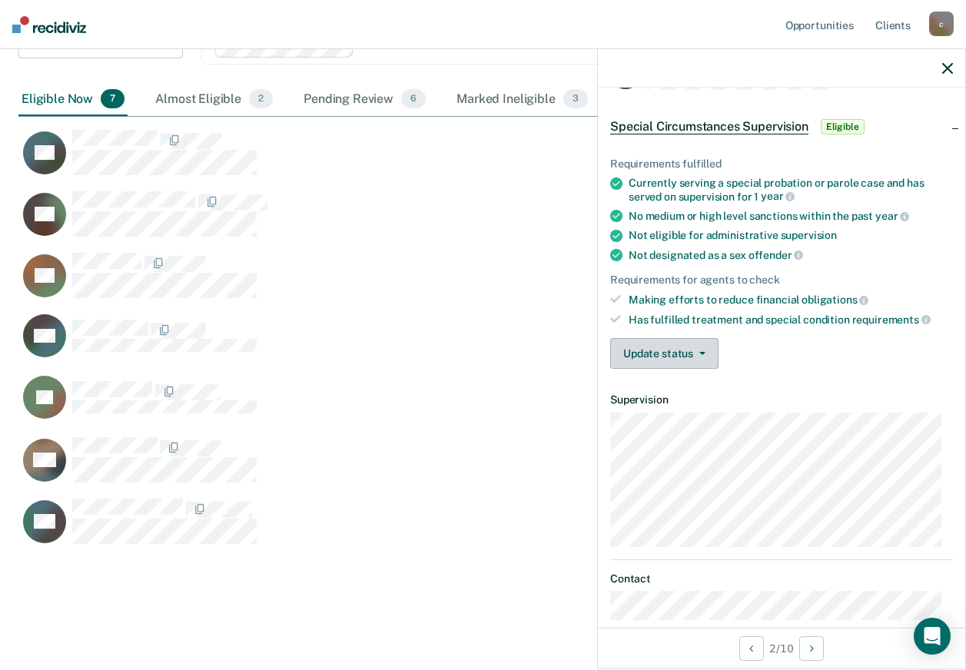
click at [708, 360] on button "Update status" at bounding box center [664, 353] width 108 height 31
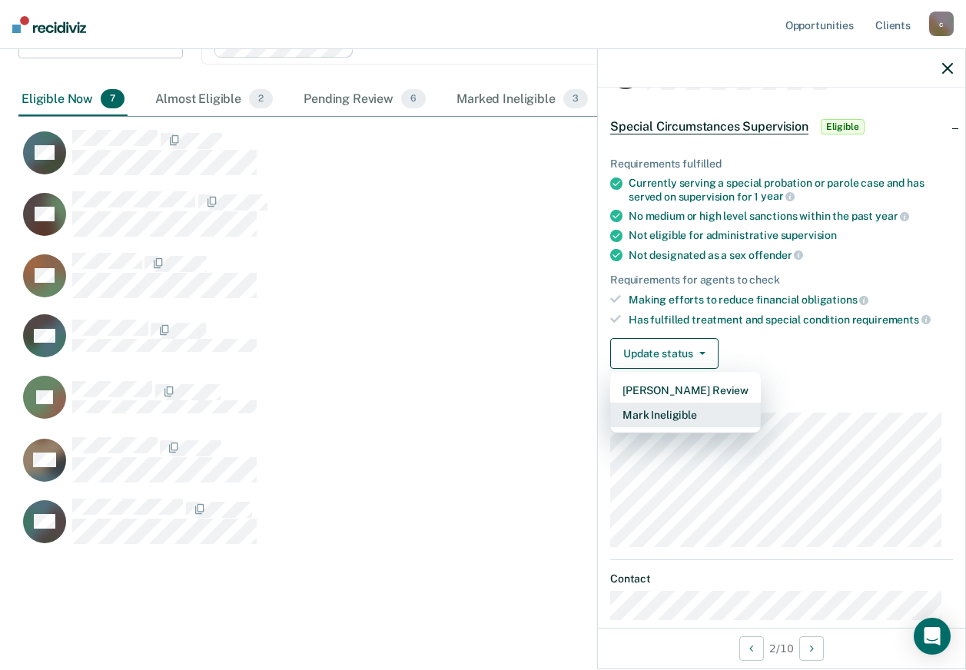
click at [679, 410] on button "Mark Ineligible" at bounding box center [685, 415] width 151 height 25
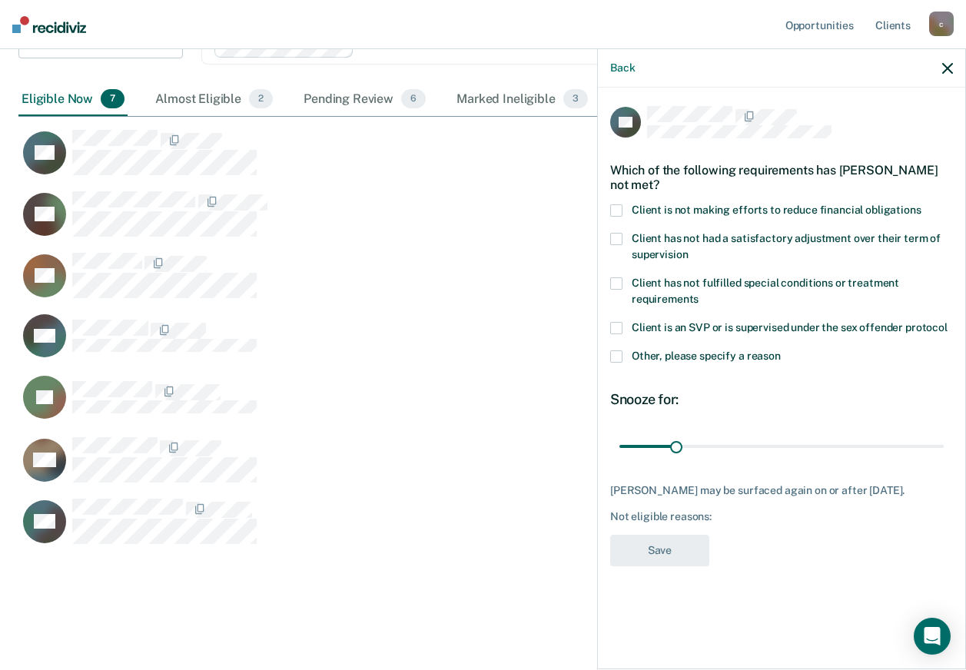
click at [618, 237] on span at bounding box center [616, 239] width 12 height 12
click at [688, 249] on input "Client has not had a satisfactory adjustment over their term of supervision" at bounding box center [688, 249] width 0 height 0
click at [665, 549] on button "Save" at bounding box center [659, 551] width 99 height 32
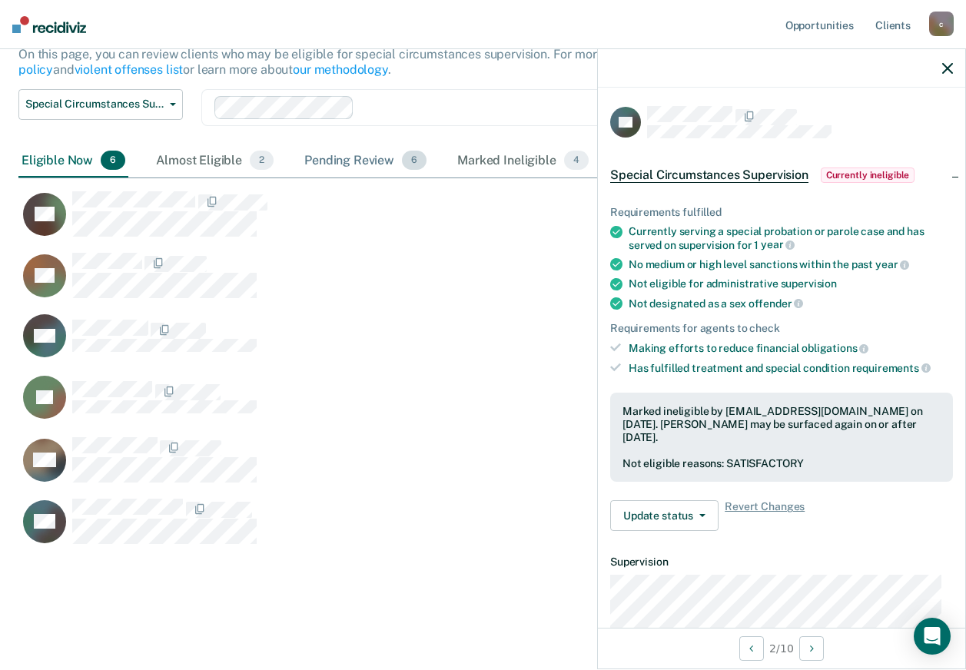
click at [317, 164] on div "Pending Review 6" at bounding box center [365, 161] width 128 height 34
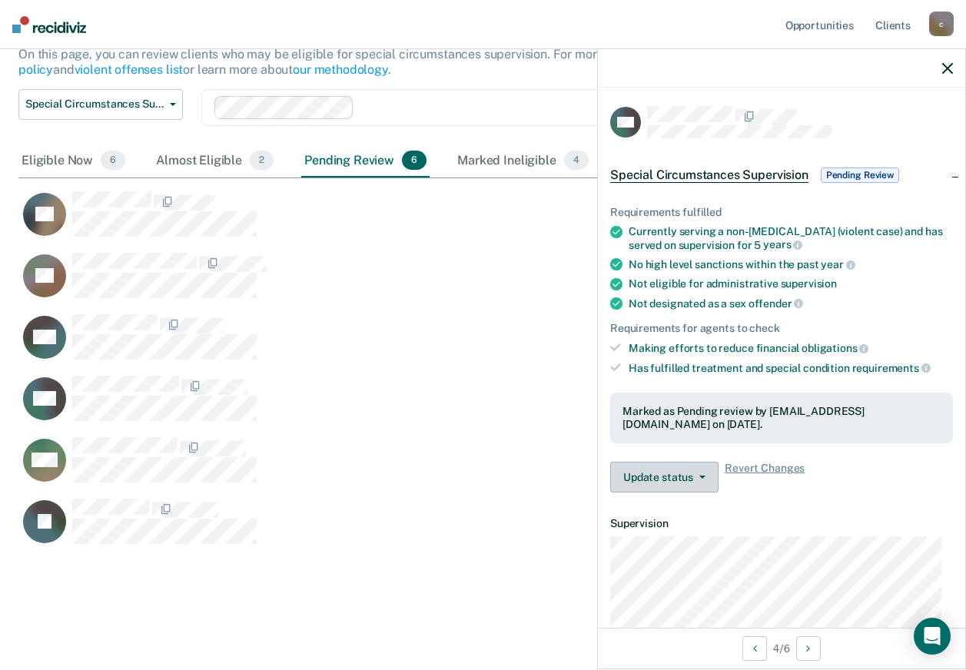
click at [697, 479] on button "Update status" at bounding box center [664, 477] width 108 height 31
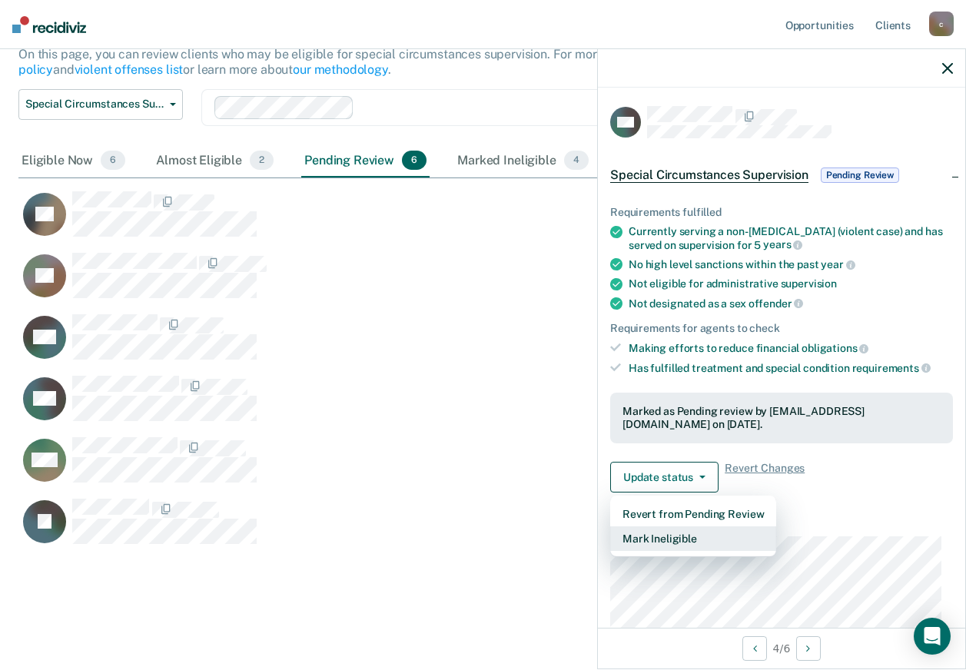
click at [693, 531] on button "Mark Ineligible" at bounding box center [693, 538] width 166 height 25
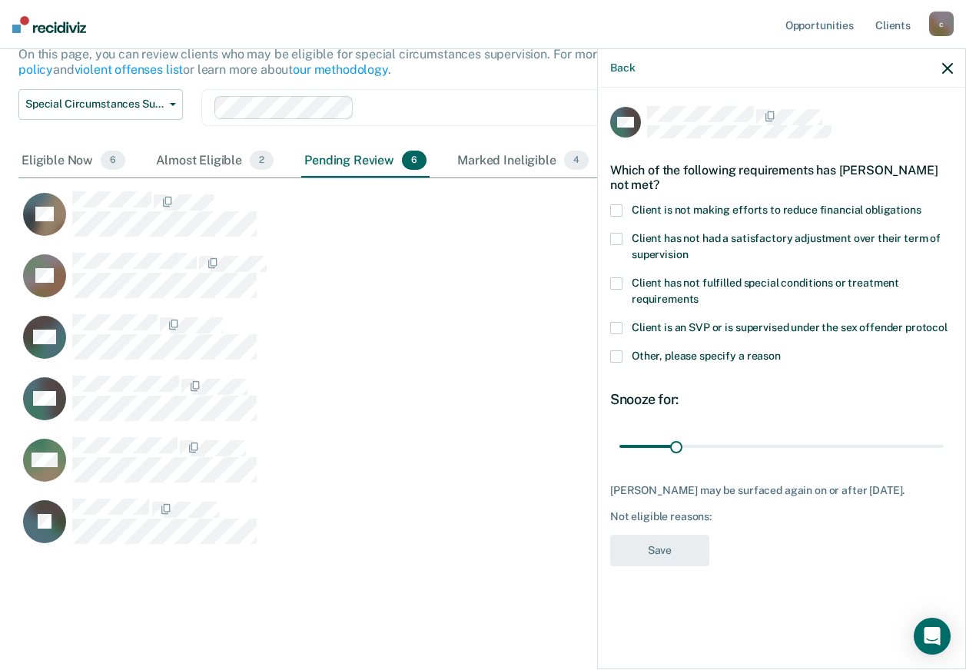
click at [619, 364] on label "Other, please specify a reason" at bounding box center [781, 358] width 343 height 16
click at [781, 350] on input "Other, please specify a reason" at bounding box center [781, 350] width 0 height 0
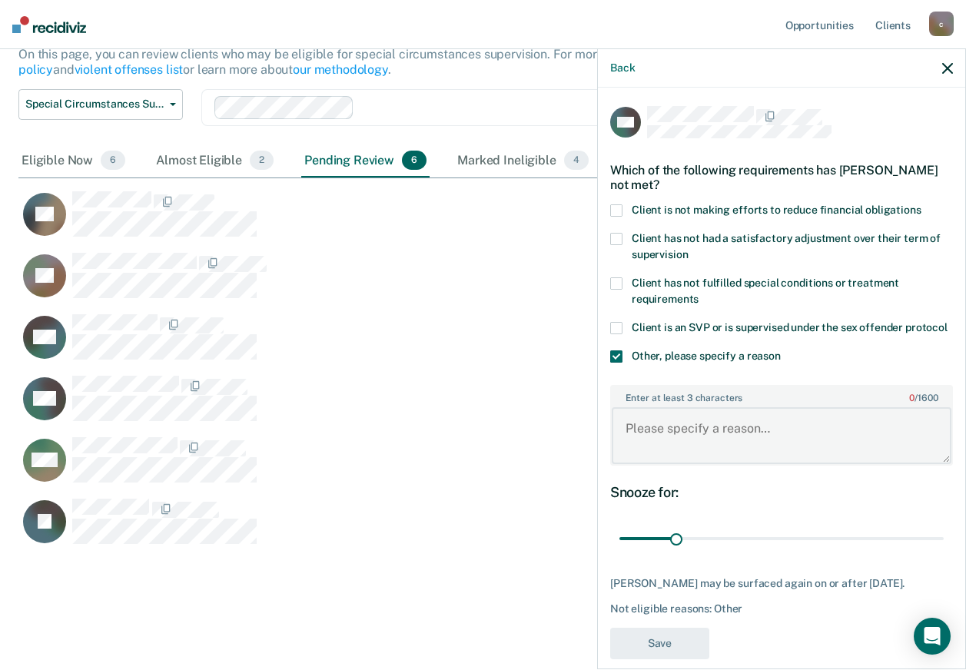
click at [668, 463] on textarea "Enter at least 3 characters 0 / 1600" at bounding box center [782, 435] width 340 height 57
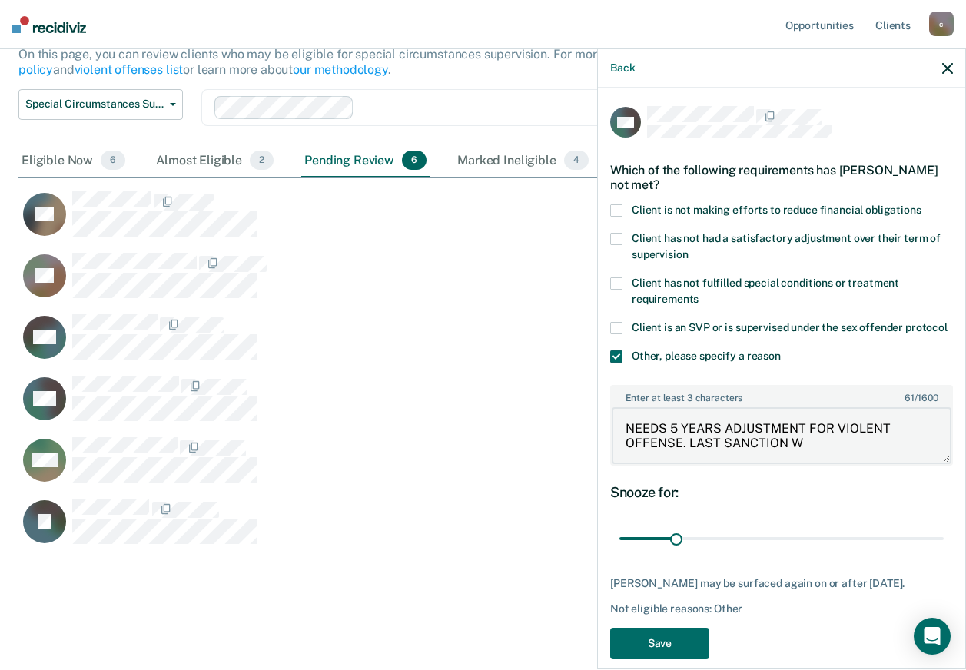
drag, startPoint x: 801, startPoint y: 451, endPoint x: 696, endPoint y: 451, distance: 104.5
click at [696, 451] on textarea "NEEDS 5 YEARS ADJUSTMENT FOR VIOLENT OFFENSE. LAST SANCTION W" at bounding box center [782, 435] width 340 height 57
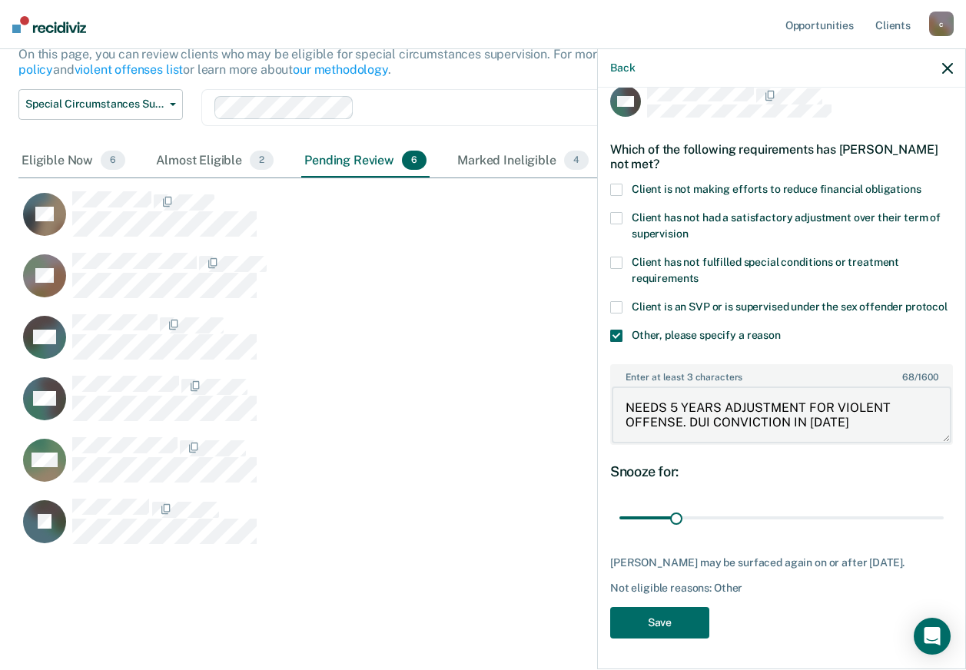
scroll to position [48, 0]
type textarea "NEEDS 5 YEARS ADJUSTMENT FOR VIOLENT OFFENSE. DUI CONVICTION IN [DATE]"
drag, startPoint x: 675, startPoint y: 508, endPoint x: 757, endPoint y: 499, distance: 81.9
click at [757, 505] on input "range" at bounding box center [781, 518] width 324 height 27
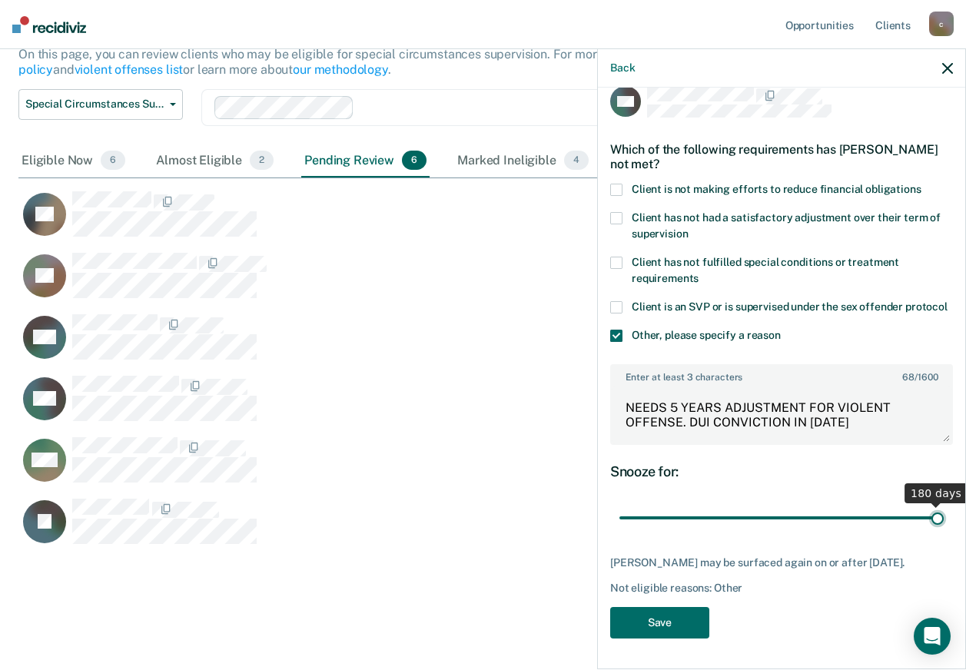
drag, startPoint x: 753, startPoint y: 509, endPoint x: 976, endPoint y: 503, distance: 222.9
type input "180"
click at [944, 505] on input "range" at bounding box center [781, 518] width 324 height 27
click at [666, 626] on button "Save" at bounding box center [659, 623] width 99 height 32
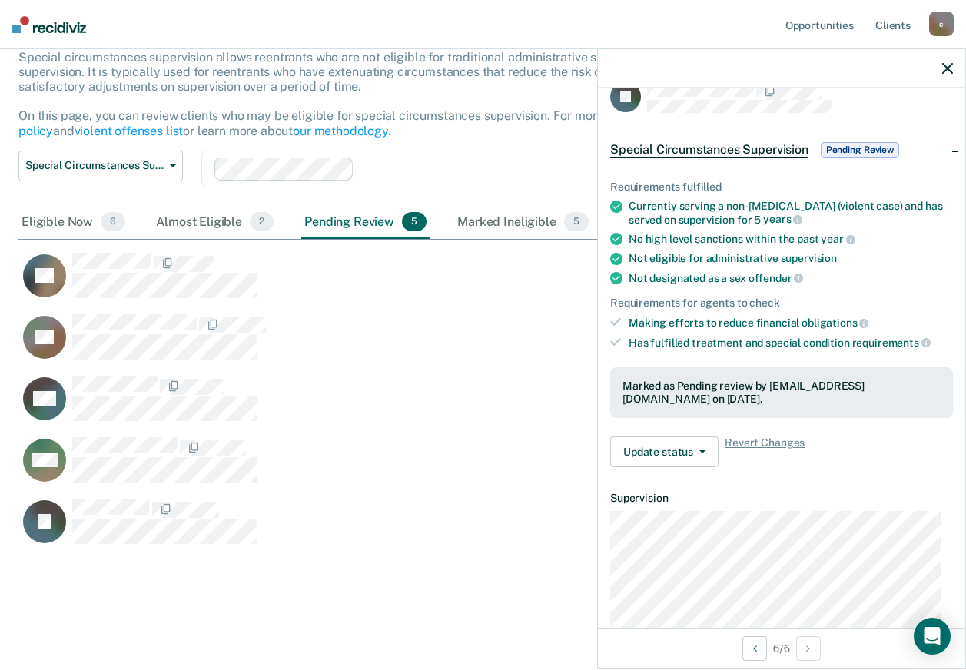
scroll to position [0, 0]
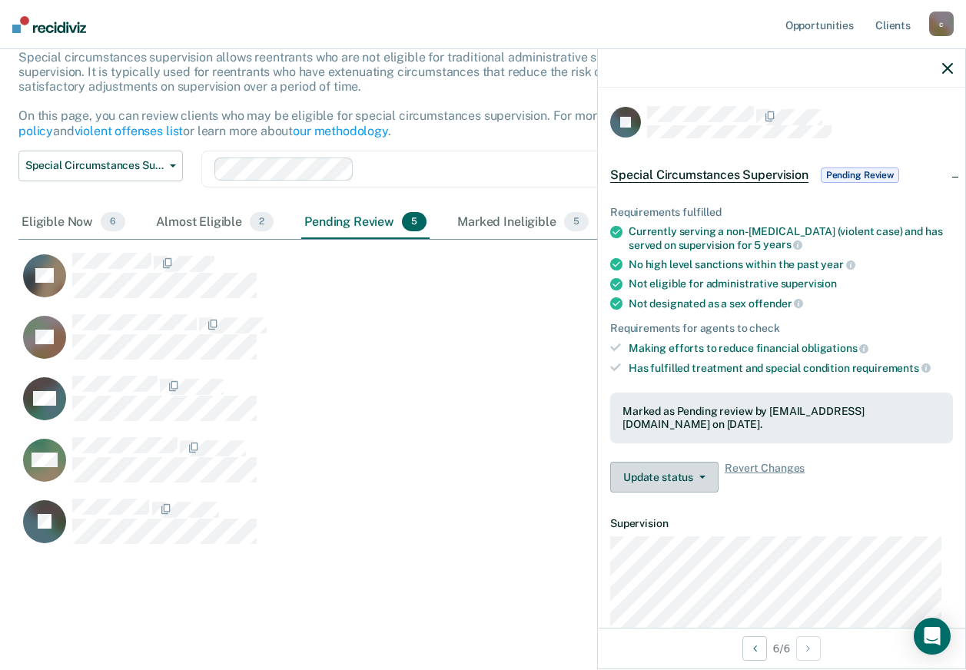
click at [682, 479] on button "Update status" at bounding box center [664, 477] width 108 height 31
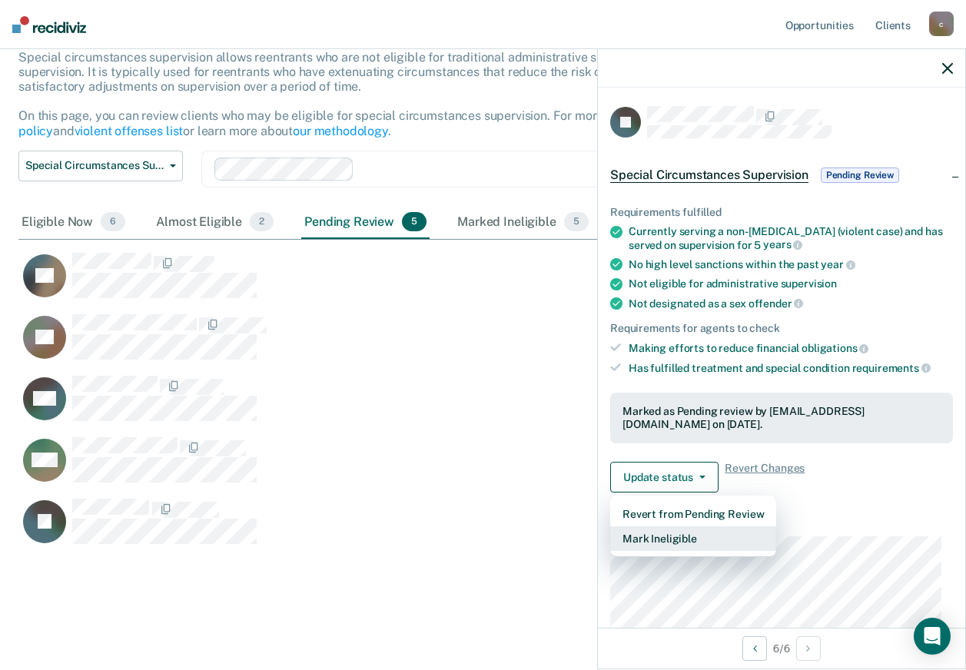
click at [672, 532] on button "Mark Ineligible" at bounding box center [693, 538] width 166 height 25
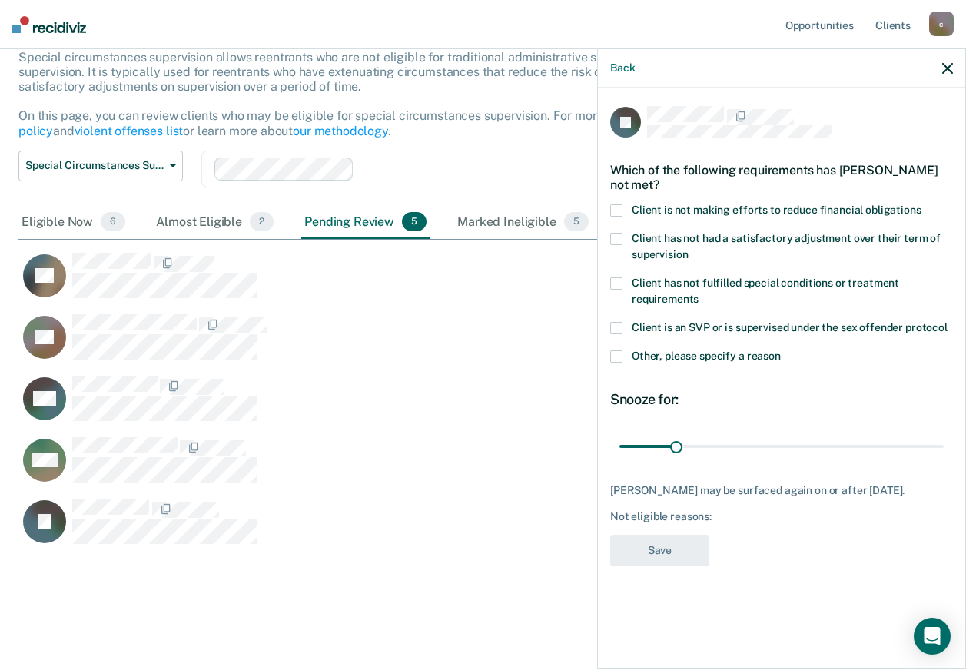
click at [622, 207] on span at bounding box center [616, 210] width 12 height 12
click at [921, 204] on input "Client is not making efforts to reduce financial obligations" at bounding box center [921, 204] width 0 height 0
click at [662, 549] on button "Save" at bounding box center [659, 551] width 99 height 32
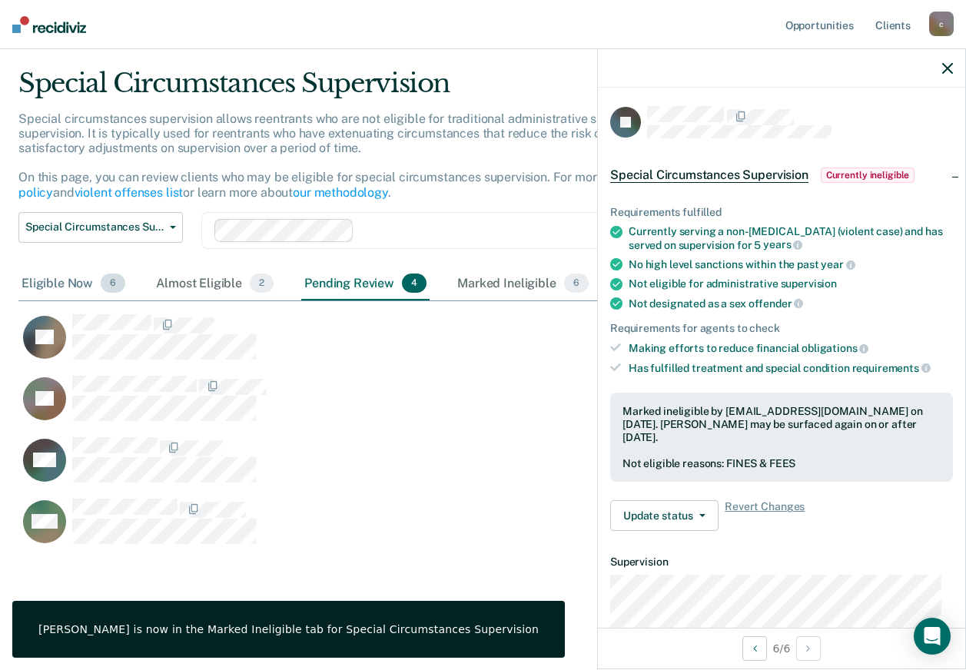
click at [64, 278] on div "Eligible Now 6" at bounding box center [73, 284] width 110 height 34
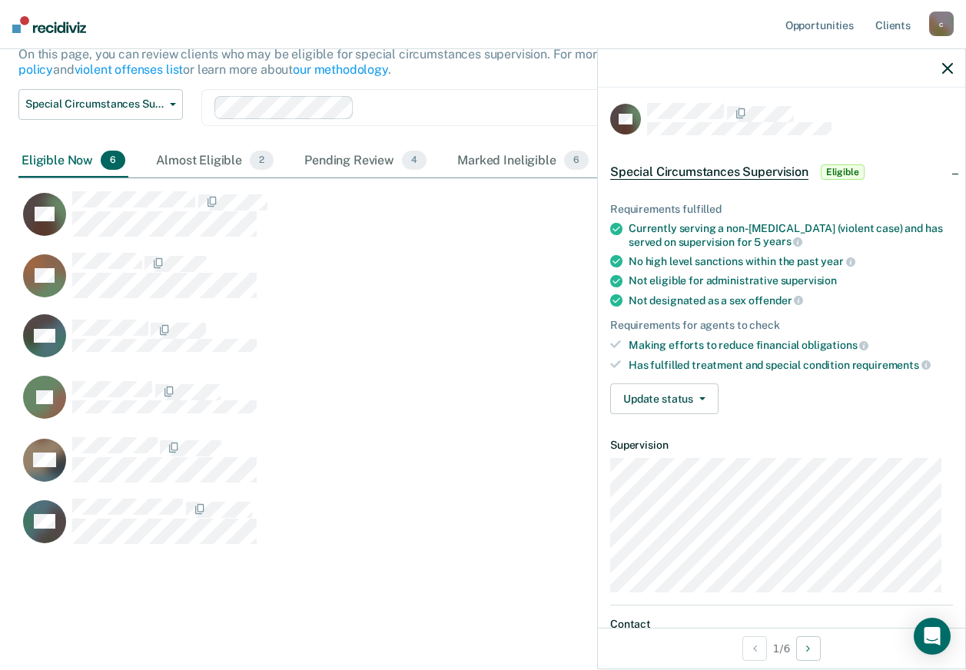
scroll to position [0, 0]
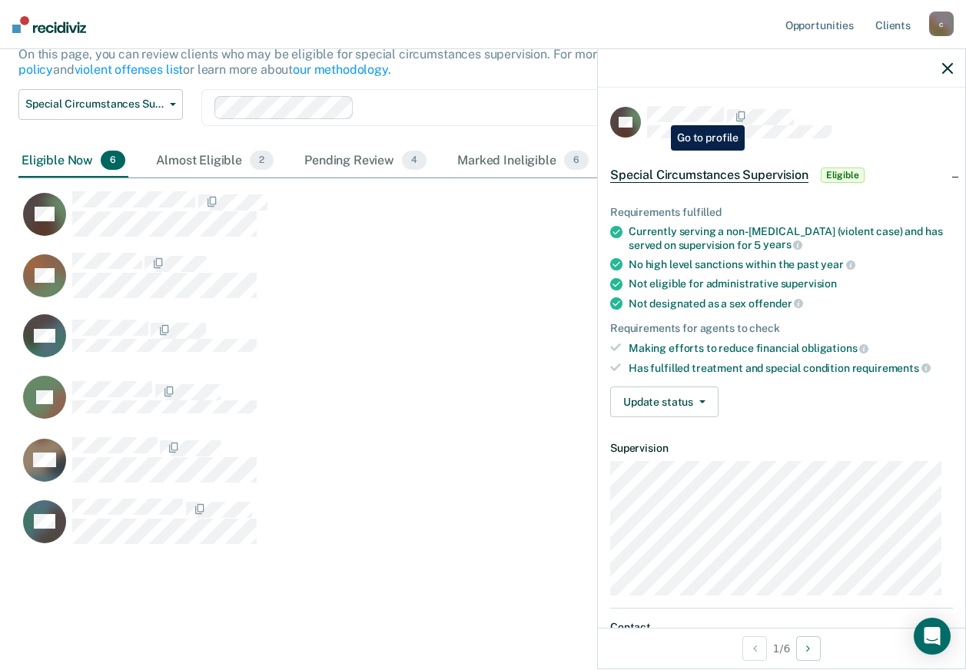
drag, startPoint x: 672, startPoint y: 136, endPoint x: 868, endPoint y: 91, distance: 201.7
click at [868, 91] on div "CP Special Circumstances Supervision Eligible Requirements fulfilled Currently …" at bounding box center [781, 358] width 367 height 540
click at [101, 99] on span "Special Circumstances Supervision" at bounding box center [94, 104] width 138 height 13
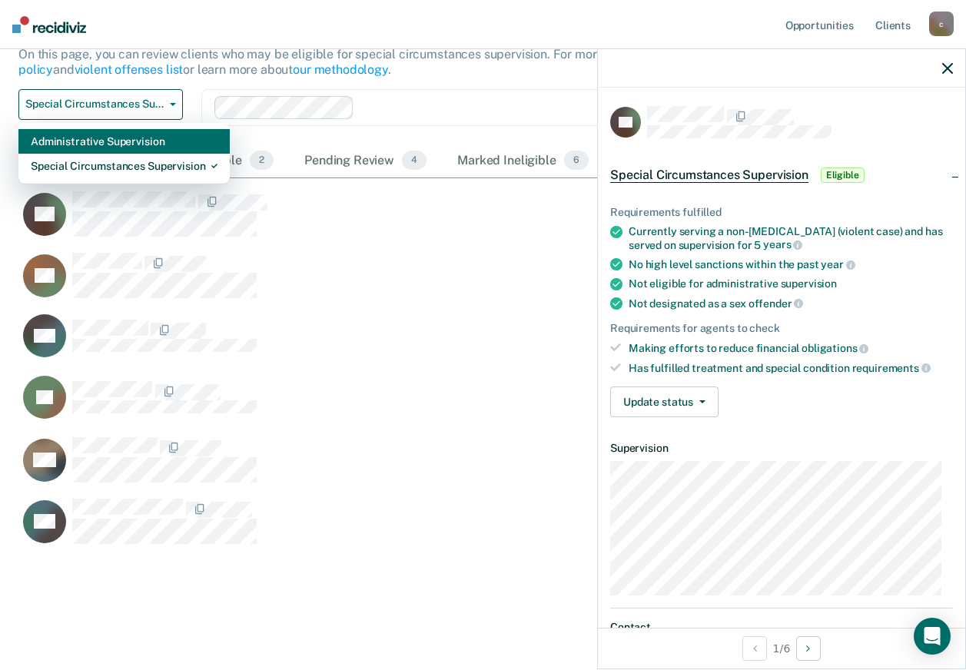
click at [101, 143] on div "Administrative Supervision" at bounding box center [124, 141] width 187 height 25
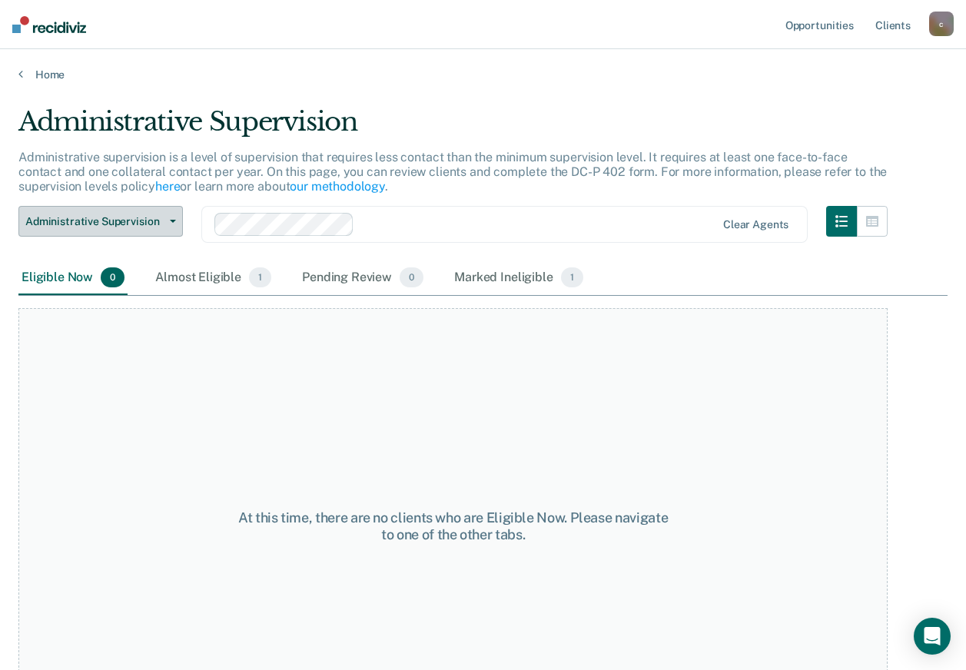
click at [155, 226] on span "Administrative Supervision" at bounding box center [94, 221] width 138 height 13
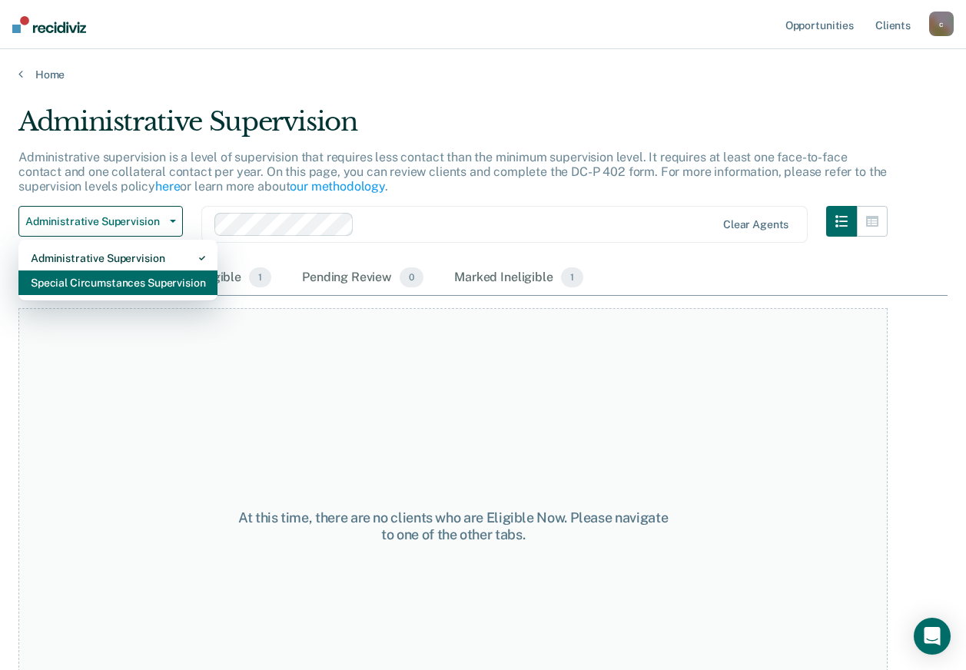
click at [134, 277] on div "Special Circumstances Supervision" at bounding box center [118, 282] width 174 height 25
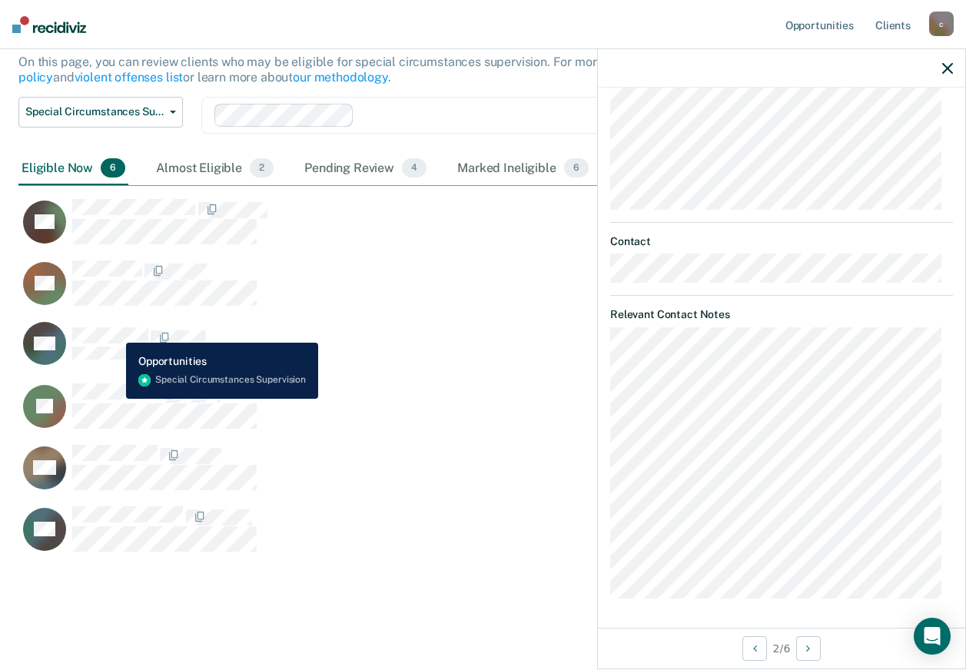
scroll to position [143, 0]
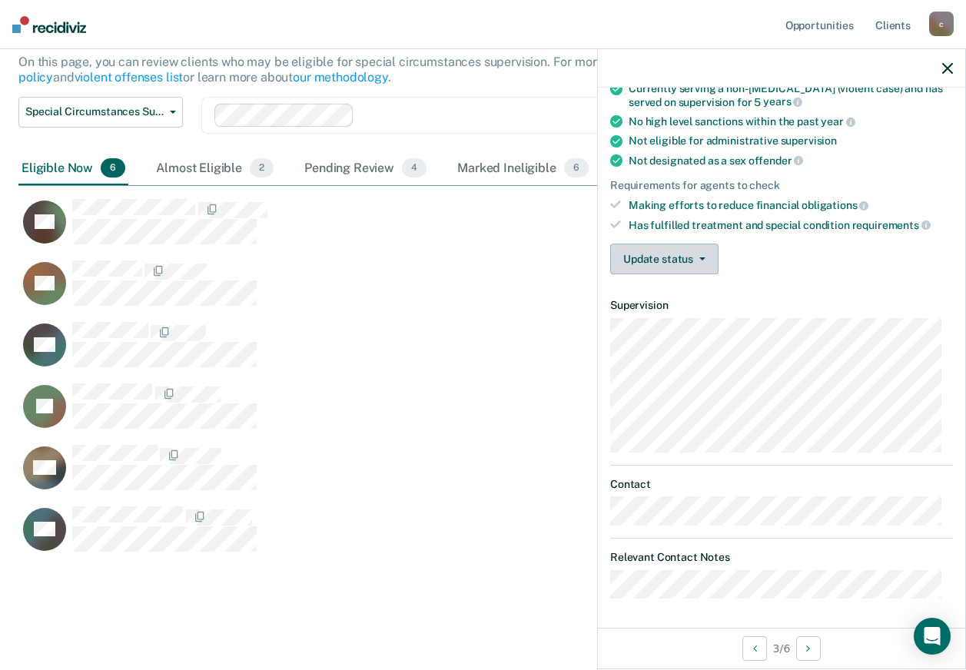
click at [671, 262] on button "Update status" at bounding box center [664, 259] width 108 height 31
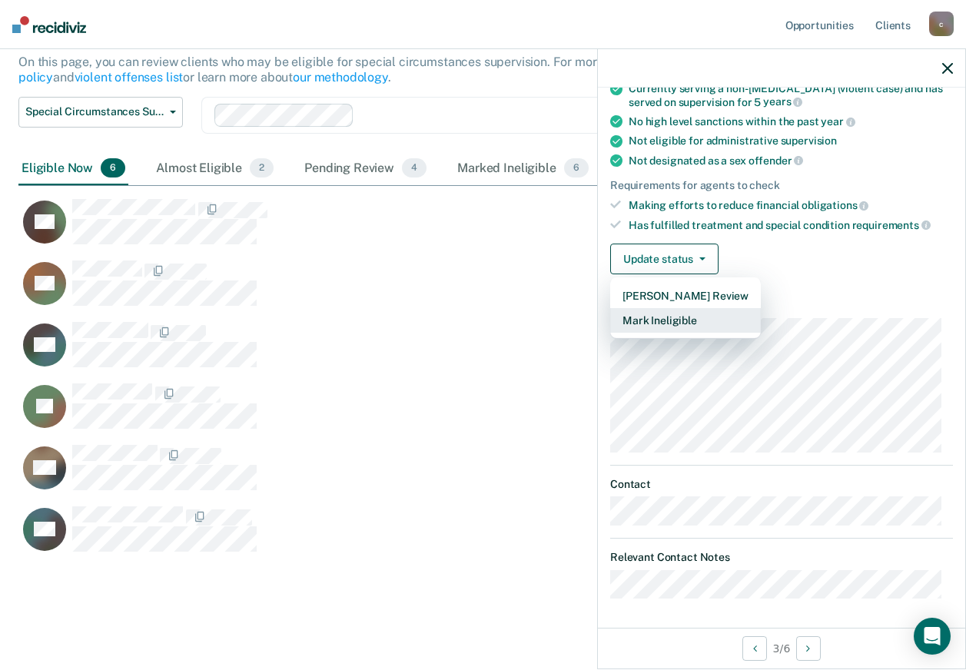
click at [674, 317] on button "Mark Ineligible" at bounding box center [685, 320] width 151 height 25
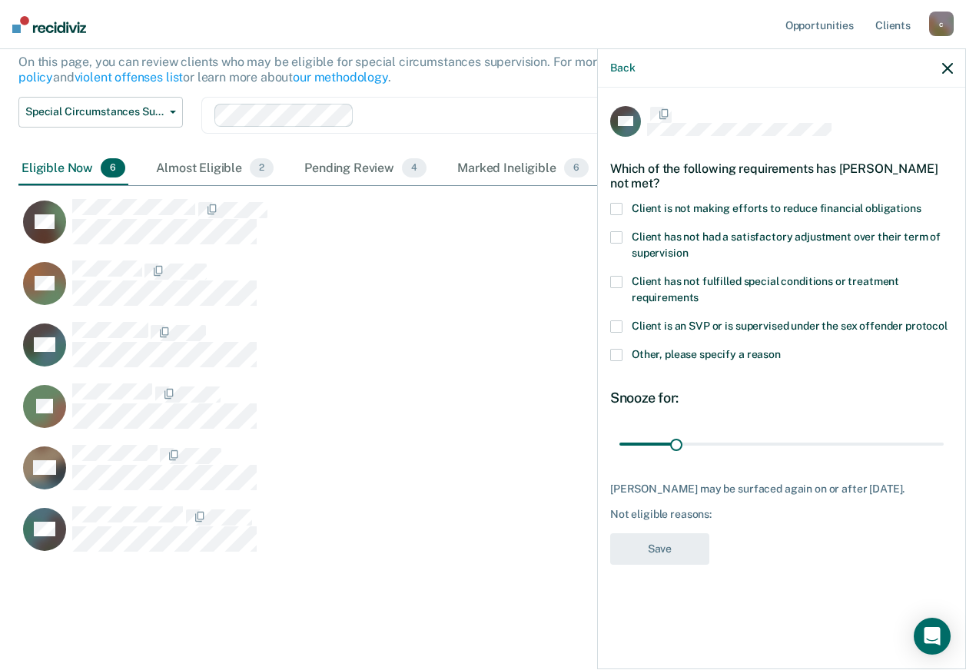
scroll to position [0, 0]
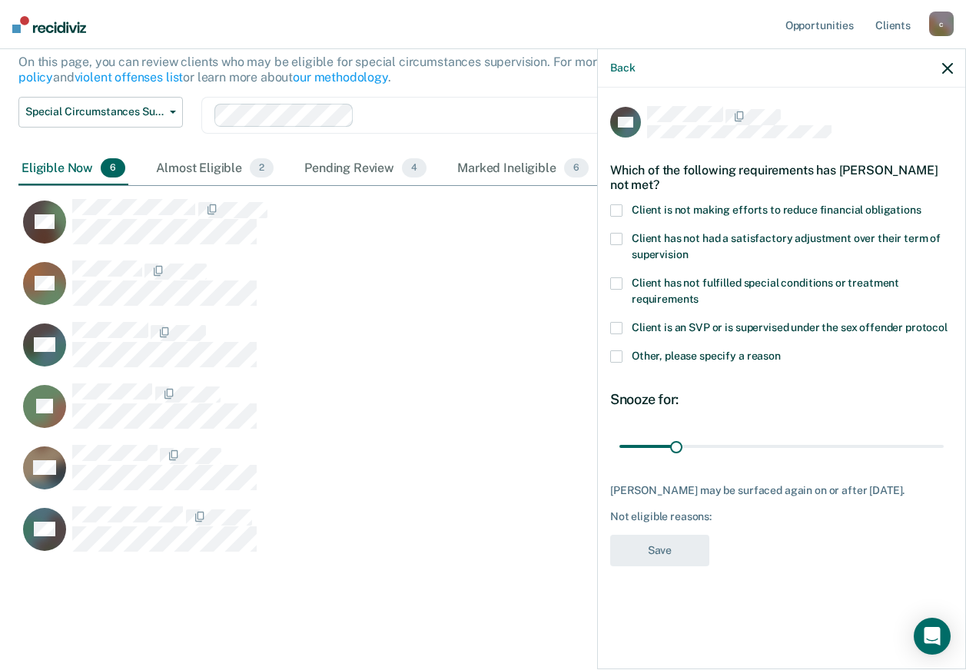
click at [619, 211] on span at bounding box center [616, 210] width 12 height 12
click at [921, 204] on input "Client is not making efforts to reduce financial obligations" at bounding box center [921, 204] width 0 height 0
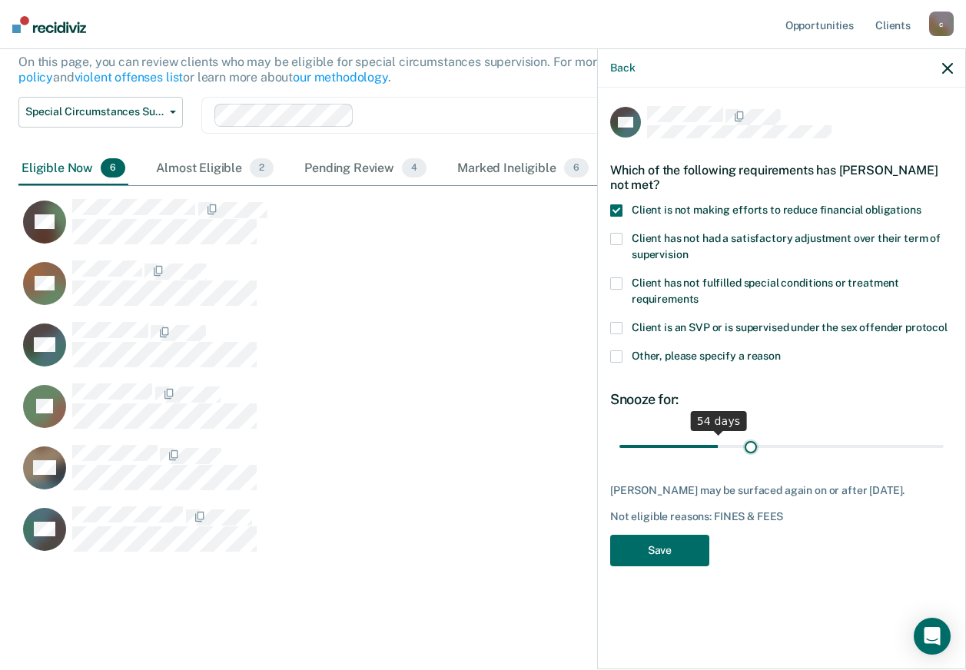
drag, startPoint x: 681, startPoint y: 446, endPoint x: 751, endPoint y: 445, distance: 69.9
type input "73"
click at [751, 445] on input "range" at bounding box center [781, 446] width 324 height 27
click at [685, 561] on button "Save" at bounding box center [659, 551] width 99 height 32
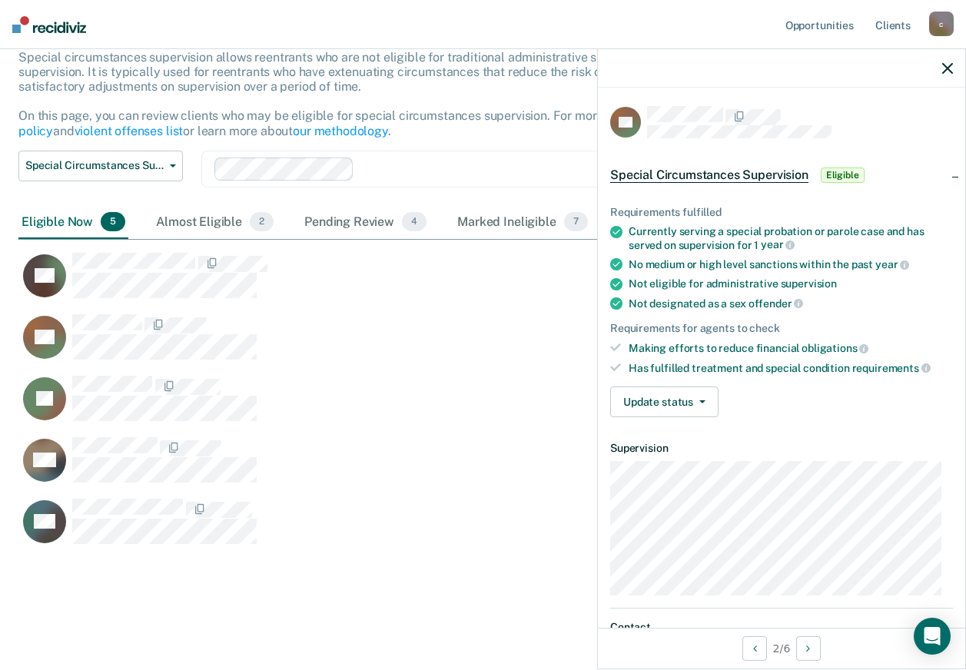
click at [690, 419] on div "Requirements fulfilled Currently serving a special probation or parole case and…" at bounding box center [781, 305] width 367 height 248
click at [689, 409] on button "Update status" at bounding box center [664, 402] width 108 height 31
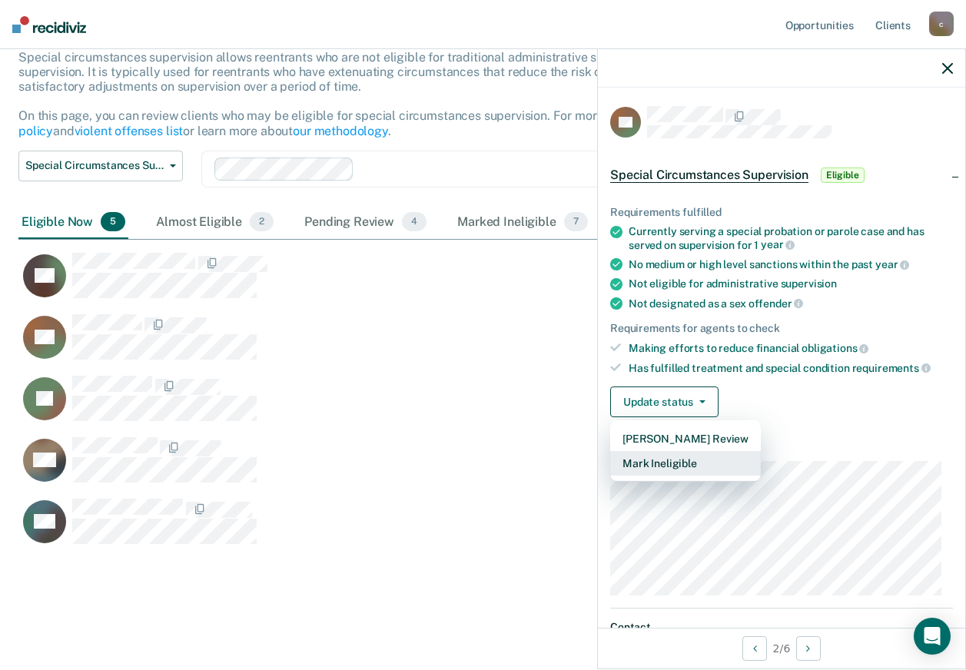
click at [686, 463] on button "Mark Ineligible" at bounding box center [685, 463] width 151 height 25
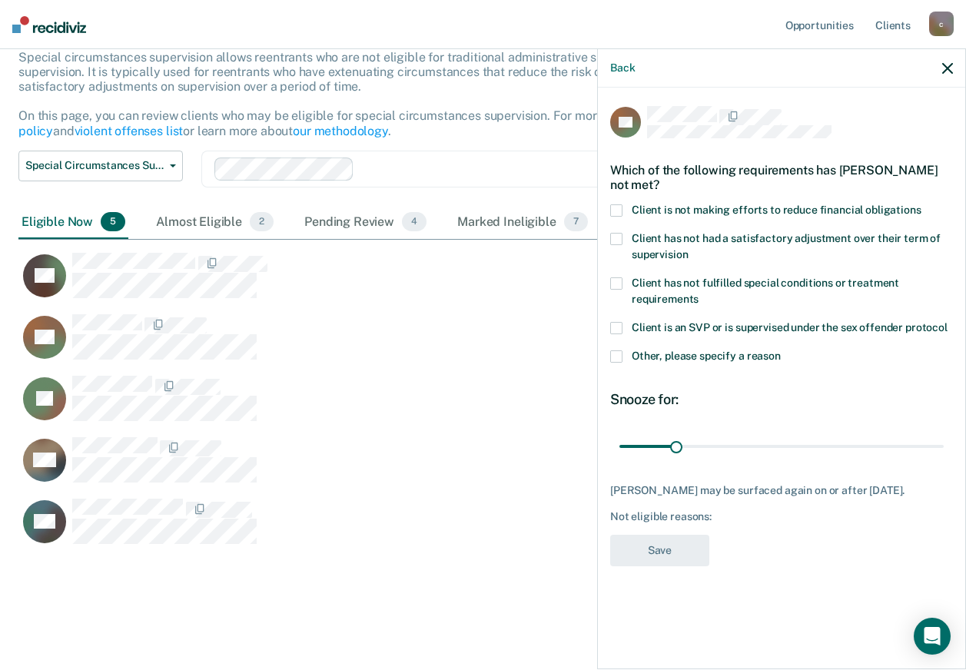
click at [619, 210] on span at bounding box center [616, 210] width 12 height 12
click at [921, 204] on input "Client is not making efforts to reduce financial obligations" at bounding box center [921, 204] width 0 height 0
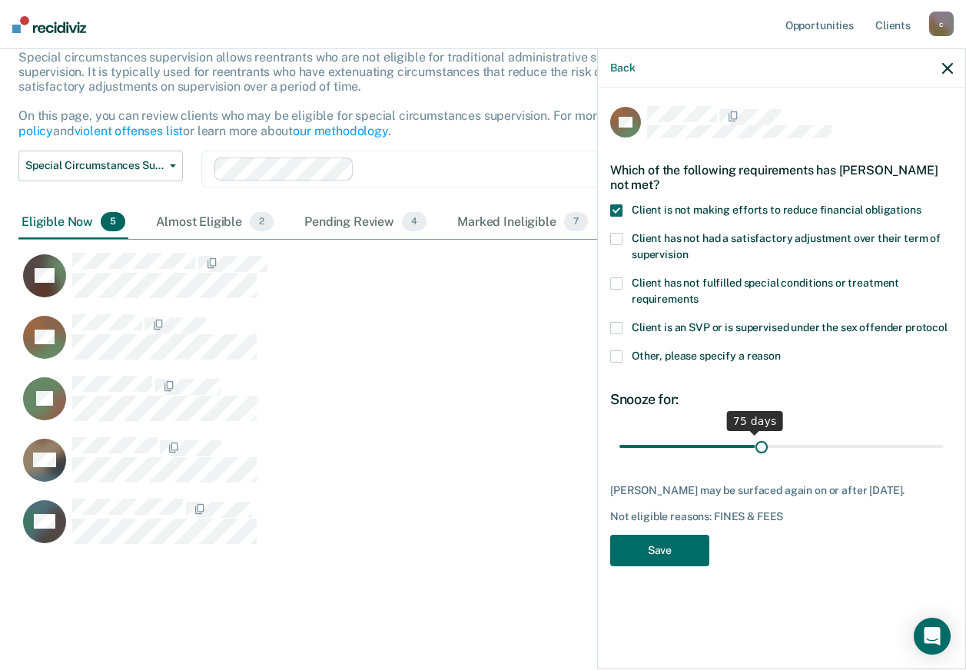
drag, startPoint x: 679, startPoint y: 440, endPoint x: 762, endPoint y: 431, distance: 83.4
type input "79"
click at [762, 433] on input "range" at bounding box center [781, 446] width 324 height 27
click at [691, 550] on button "Save" at bounding box center [659, 551] width 99 height 32
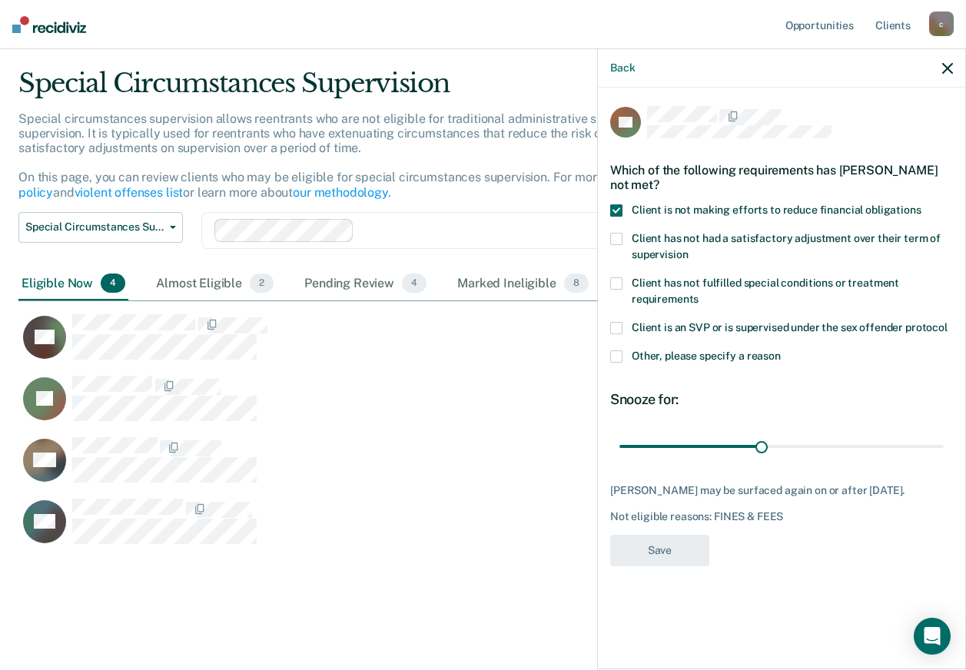
scroll to position [476, 917]
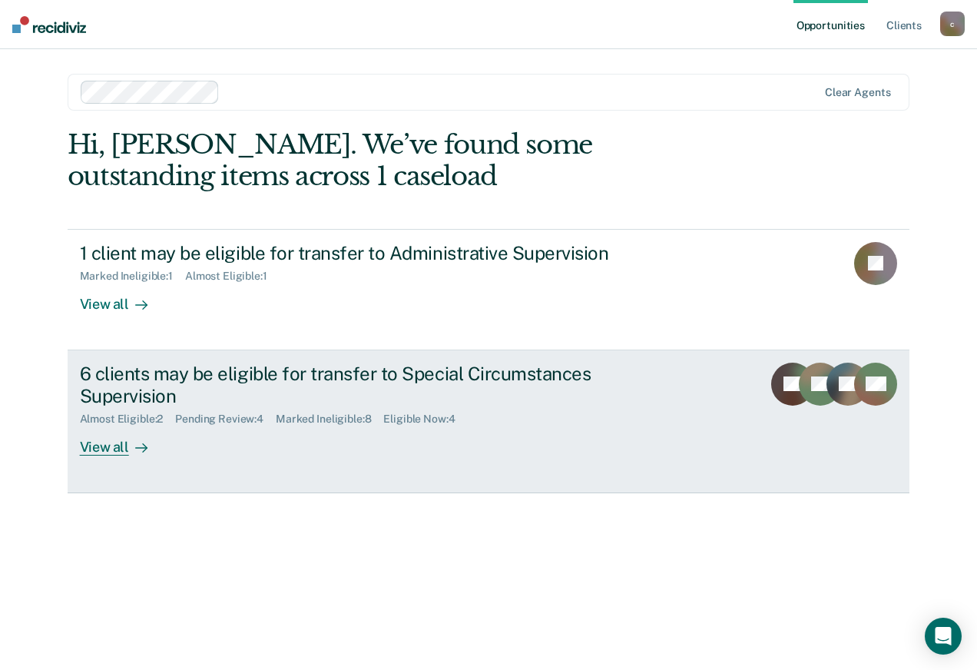
click at [121, 450] on div "View all" at bounding box center [123, 441] width 86 height 30
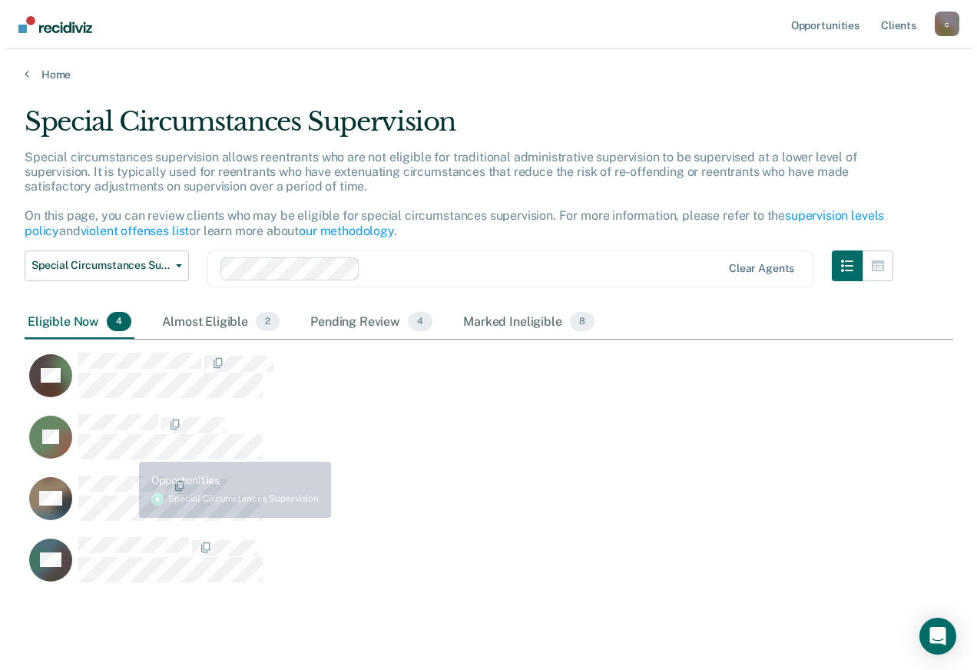
scroll to position [476, 917]
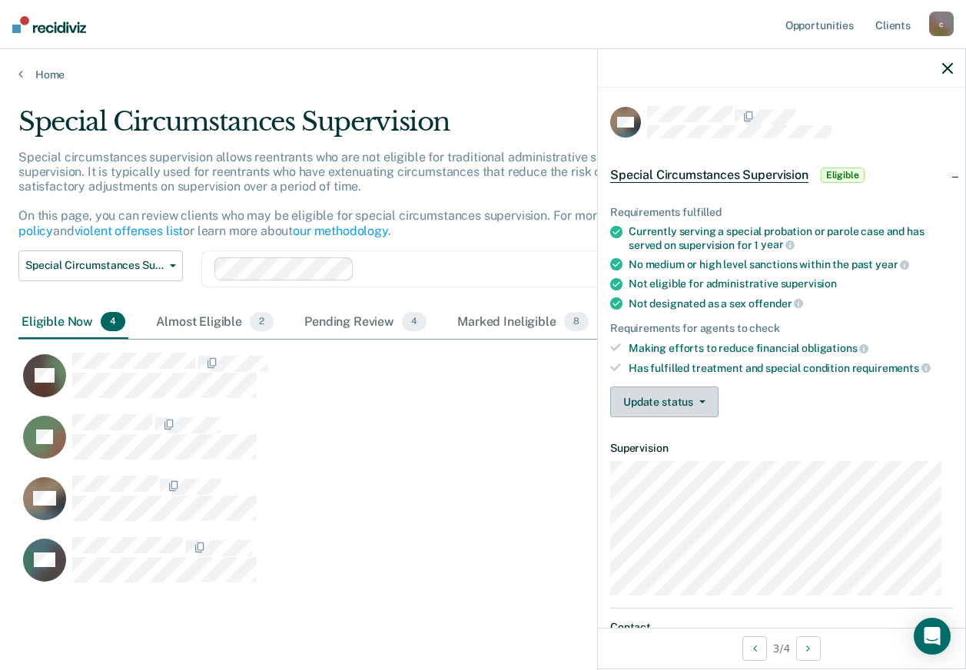
click at [675, 410] on button "Update status" at bounding box center [664, 402] width 108 height 31
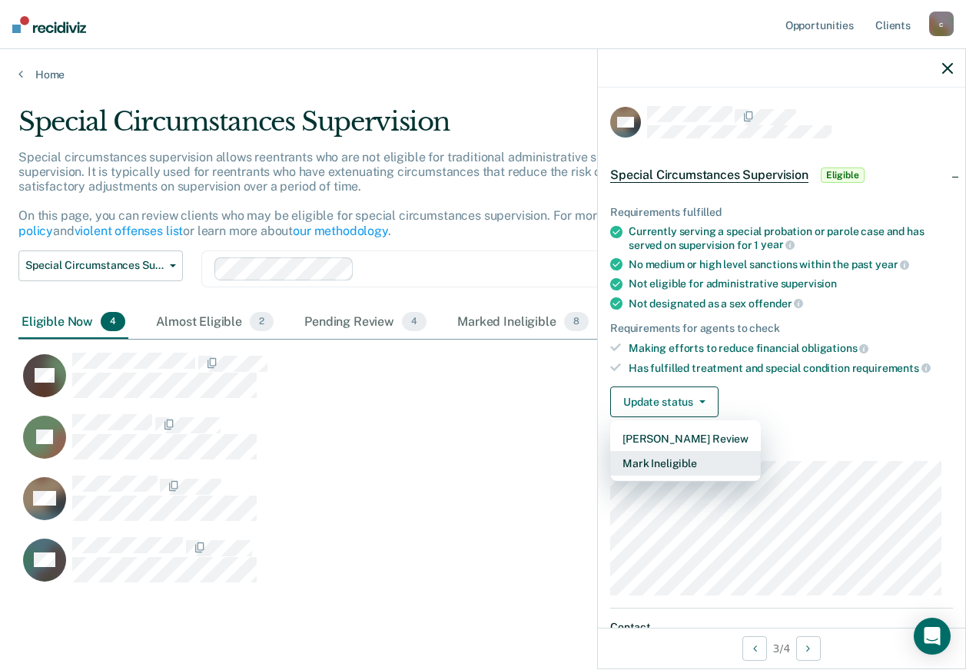
click at [666, 462] on button "Mark Ineligible" at bounding box center [685, 463] width 151 height 25
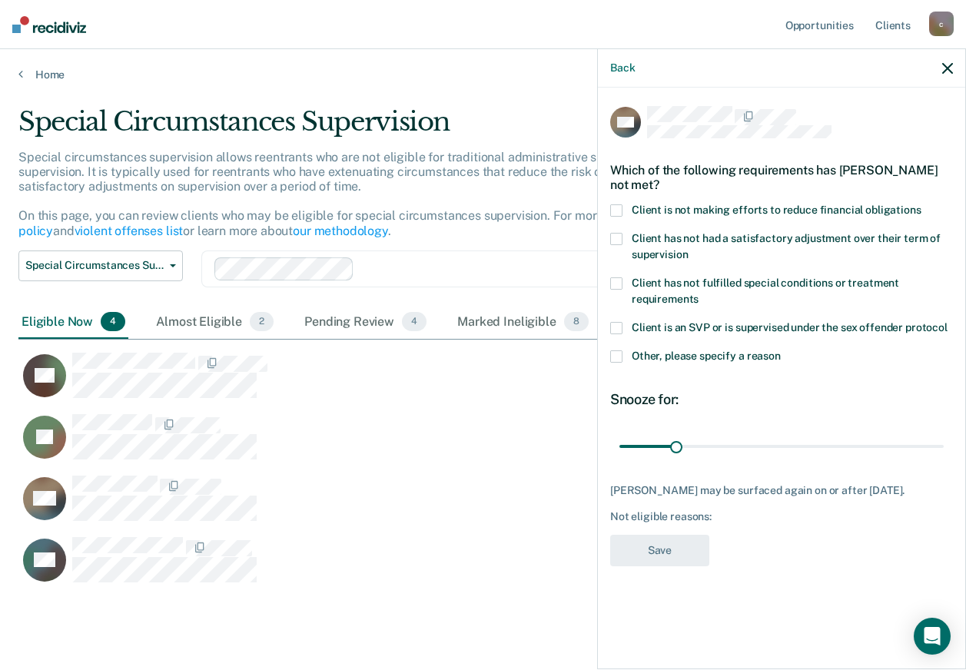
click at [614, 208] on span at bounding box center [616, 210] width 12 height 12
click at [921, 204] on input "Client is not making efforts to reduce financial obligations" at bounding box center [921, 204] width 0 height 0
drag, startPoint x: 678, startPoint y: 445, endPoint x: 861, endPoint y: 443, distance: 182.9
type input "136"
click at [861, 443] on input "range" at bounding box center [781, 446] width 324 height 27
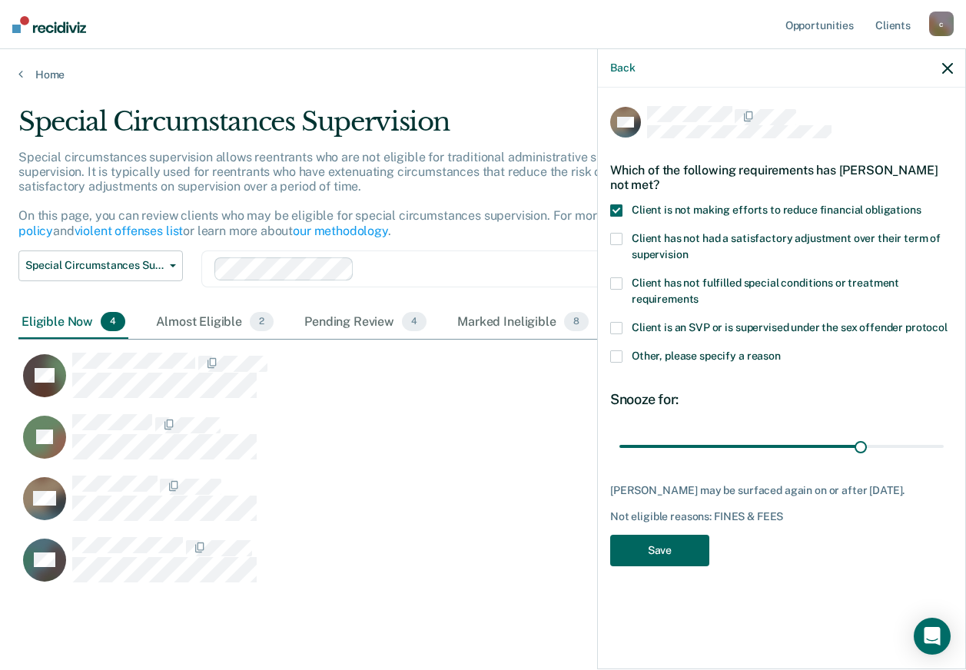
click at [665, 542] on button "Save" at bounding box center [659, 551] width 99 height 32
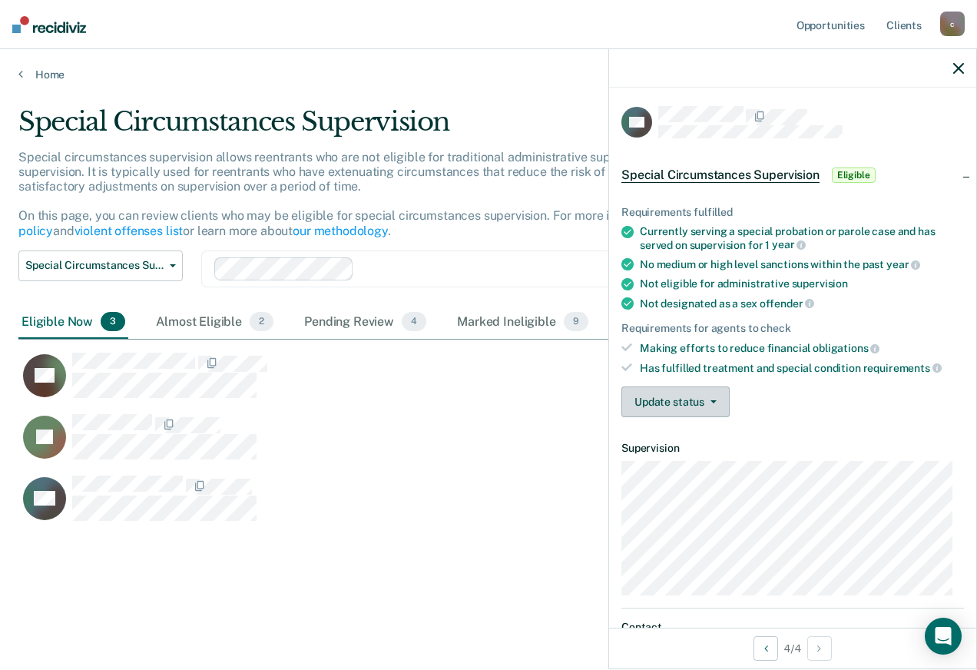
click at [702, 404] on button "Update status" at bounding box center [676, 402] width 108 height 31
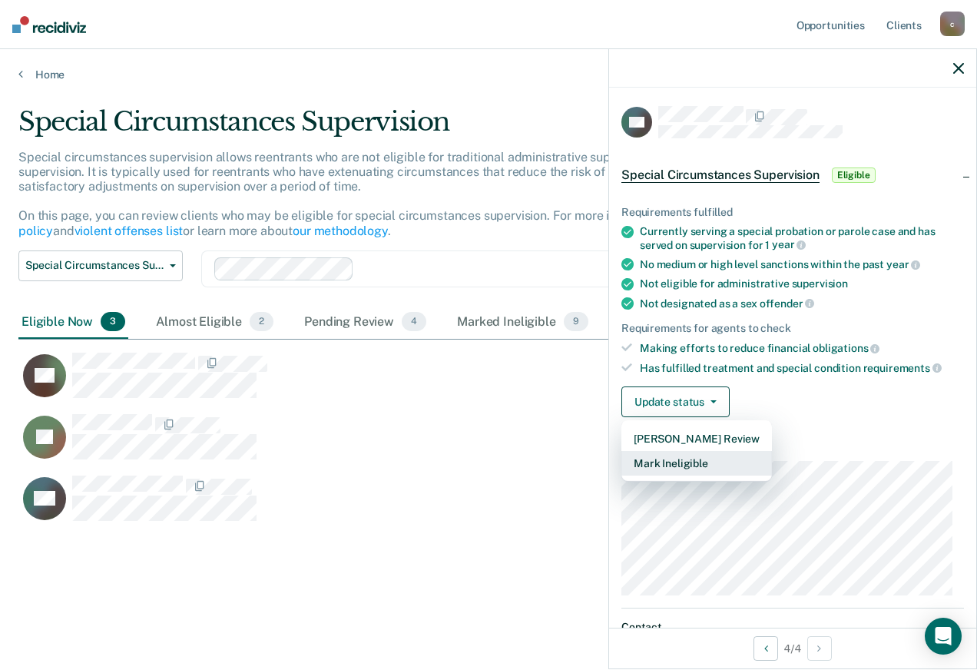
click at [667, 470] on button "Mark Ineligible" at bounding box center [697, 463] width 151 height 25
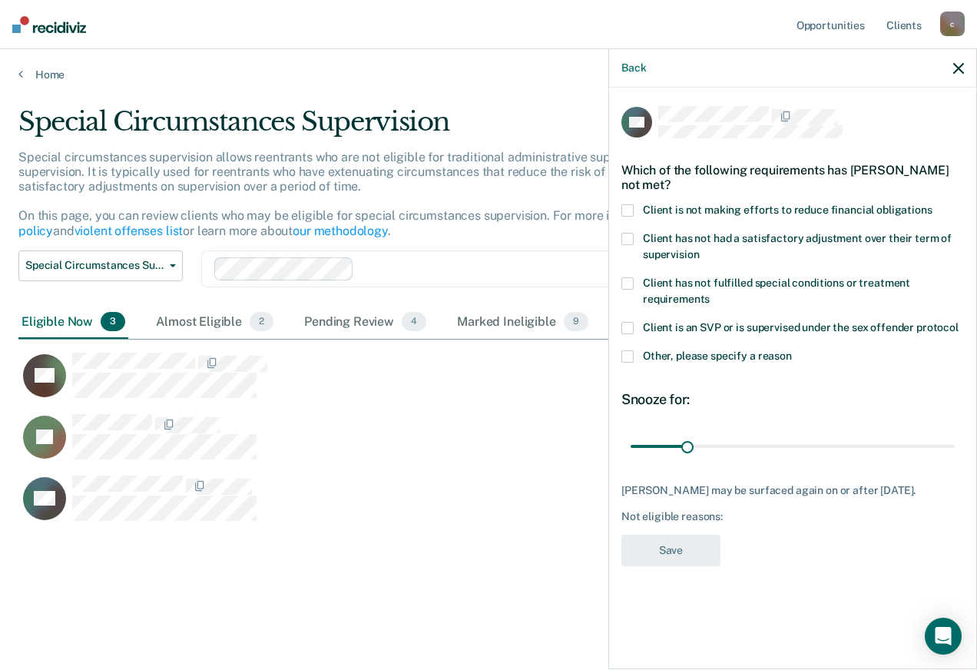
click at [635, 211] on label "Client is not making efforts to reduce financial obligations" at bounding box center [793, 212] width 343 height 16
click at [933, 204] on input "Client is not making efforts to reduce financial obligations" at bounding box center [933, 204] width 0 height 0
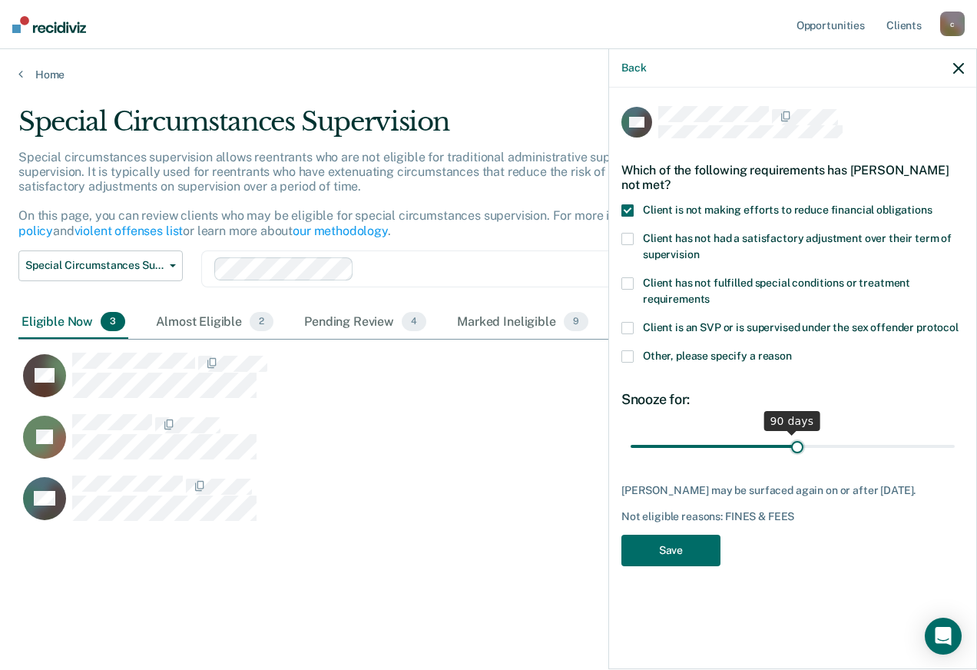
drag, startPoint x: 685, startPoint y: 449, endPoint x: 799, endPoint y: 445, distance: 114.6
type input "94"
click at [799, 445] on input "range" at bounding box center [793, 446] width 324 height 27
click at [684, 552] on button "Save" at bounding box center [671, 551] width 99 height 32
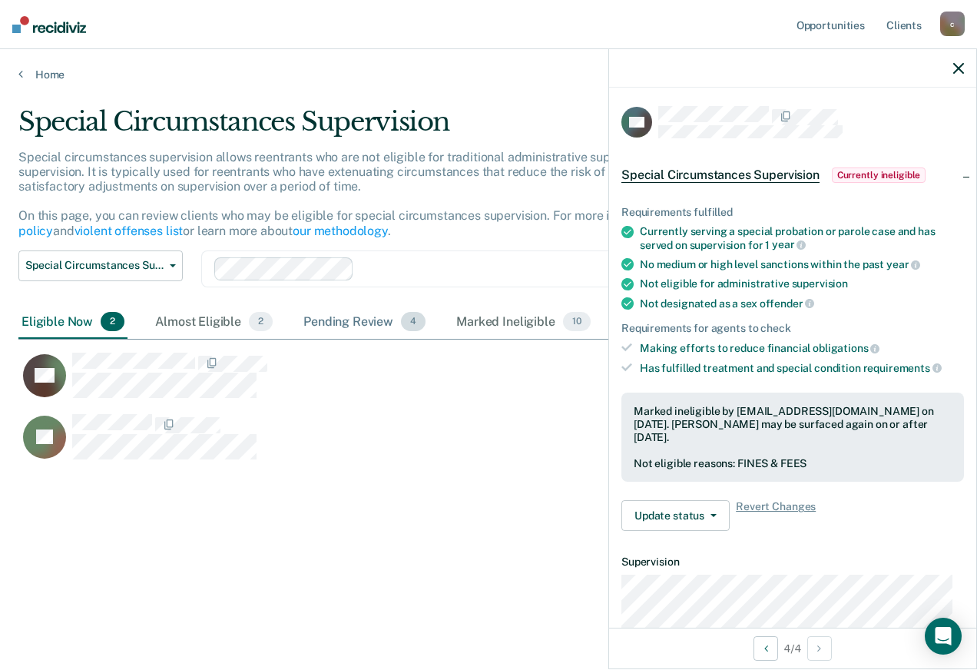
click at [359, 324] on div "Pending Review 4" at bounding box center [364, 323] width 128 height 34
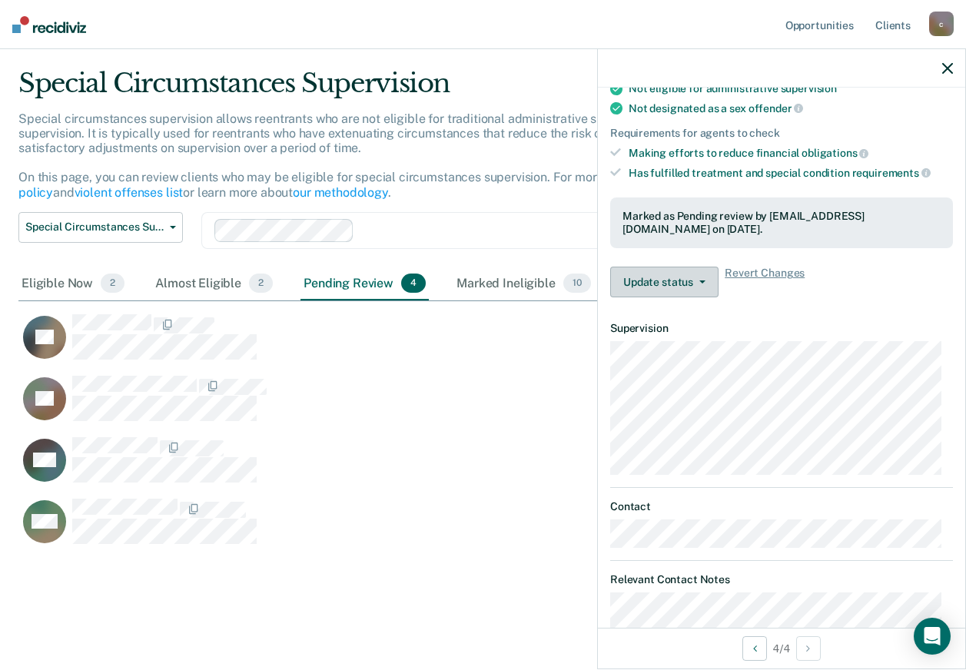
scroll to position [19, 0]
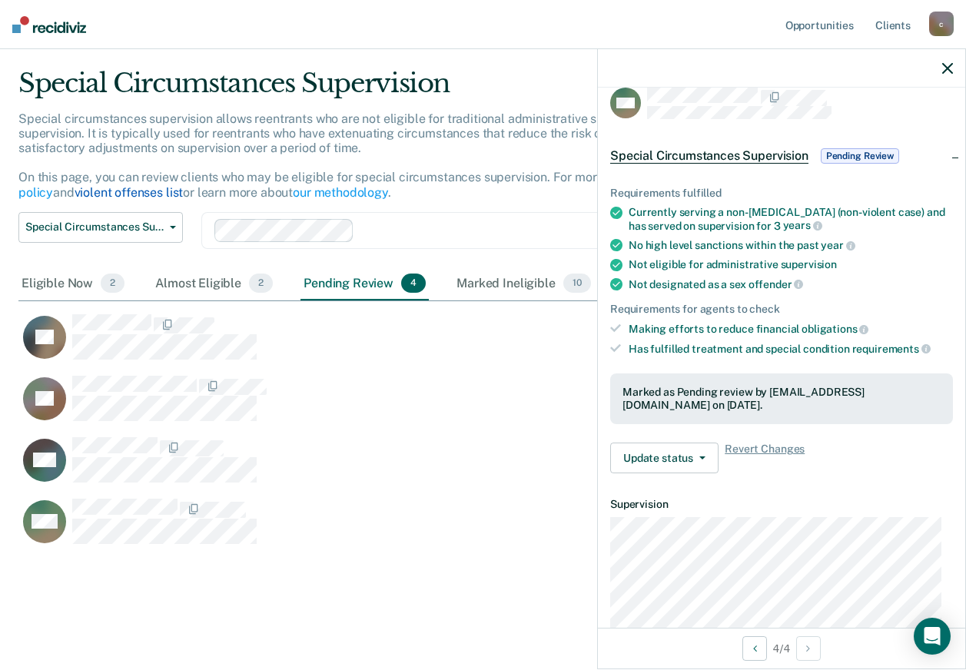
click at [154, 199] on link "violent offenses list" at bounding box center [129, 192] width 109 height 15
click at [169, 277] on div "Almost Eligible 2" at bounding box center [214, 284] width 124 height 34
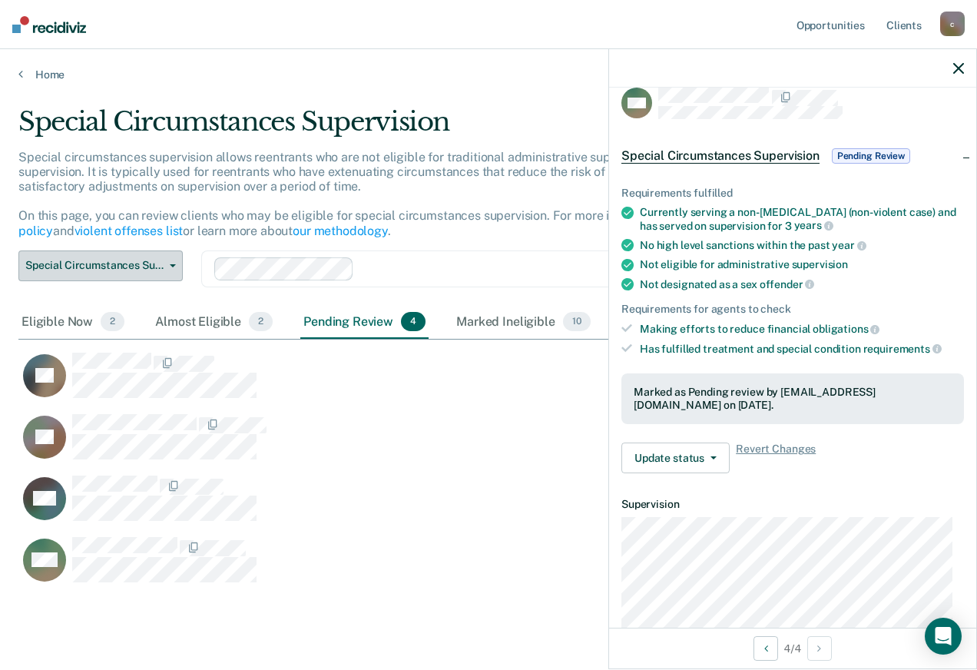
scroll to position [12, 12]
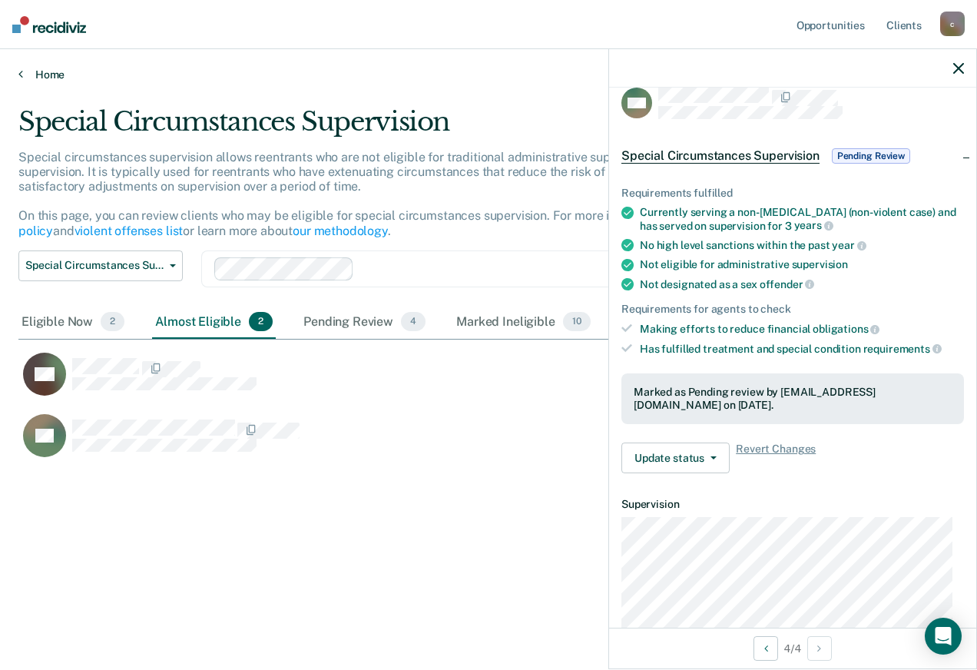
click at [36, 75] on link "Home" at bounding box center [488, 75] width 941 height 14
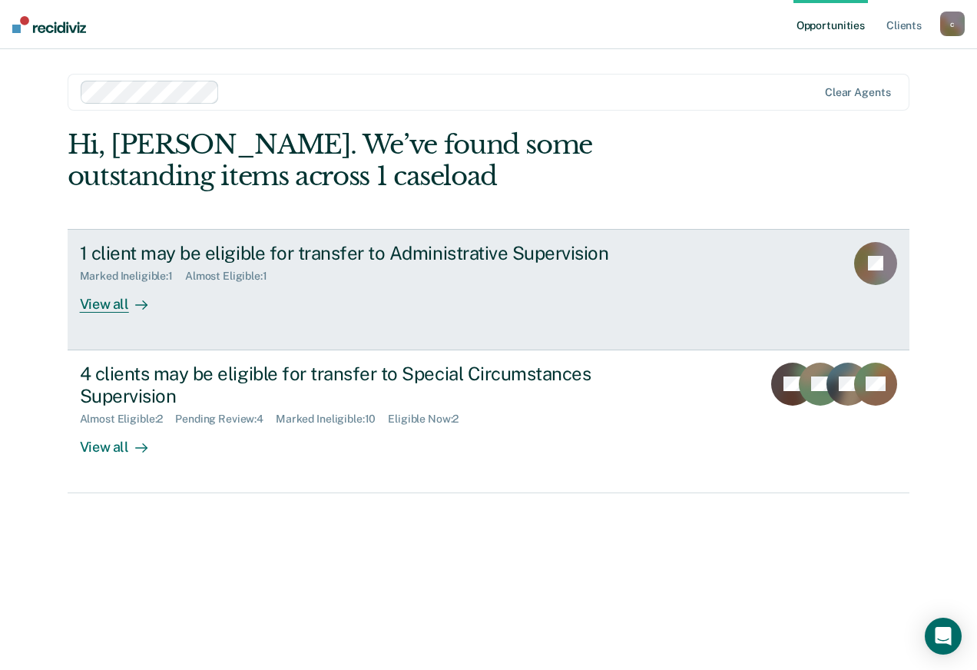
click at [106, 303] on div "View all" at bounding box center [123, 298] width 86 height 30
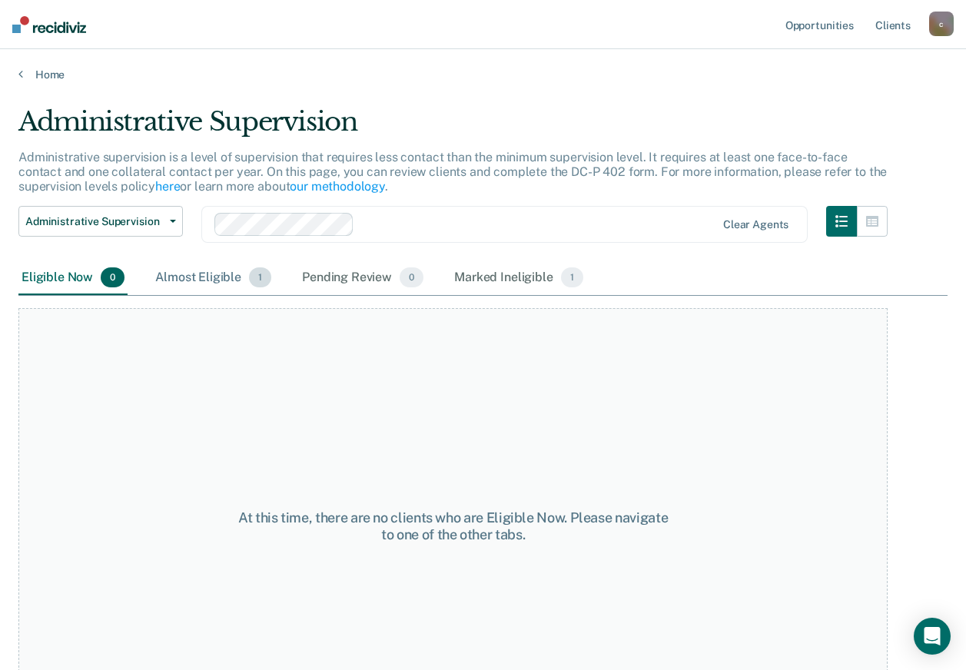
click at [211, 280] on div "Almost Eligible 1" at bounding box center [213, 278] width 122 height 34
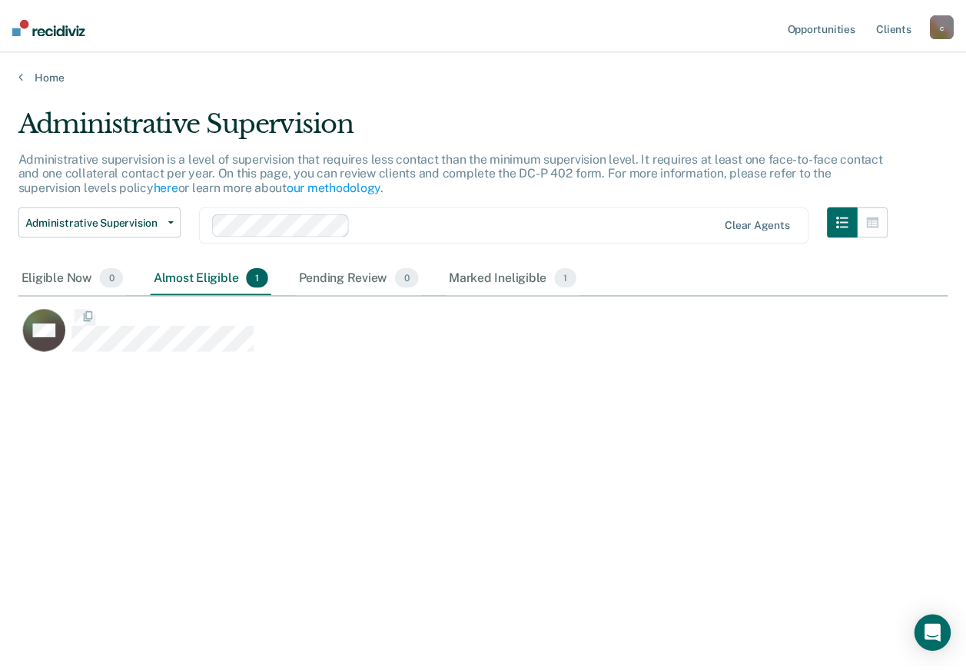
scroll to position [437, 929]
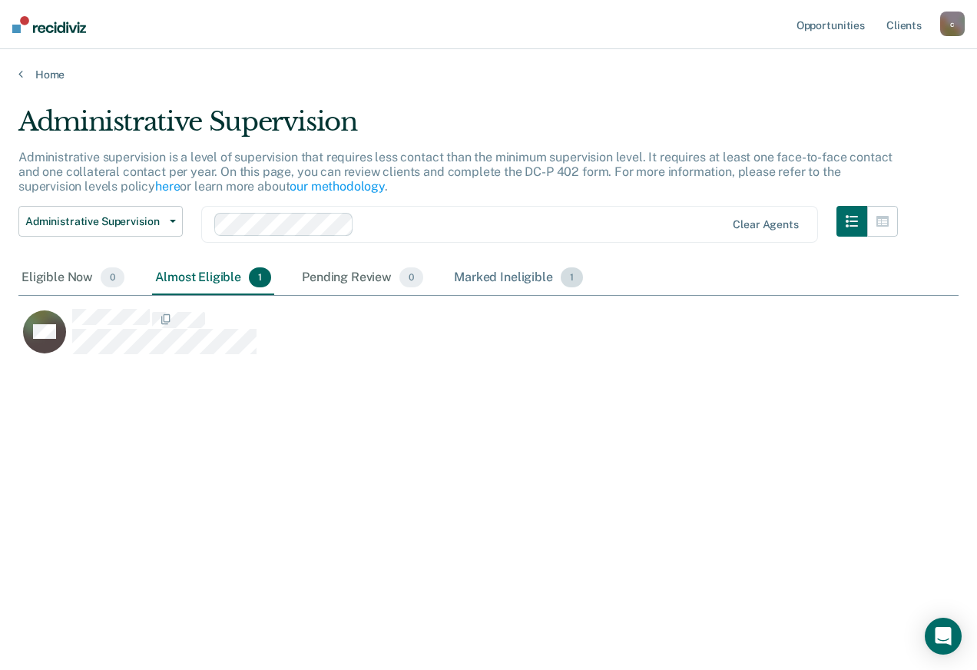
click at [499, 274] on div "Marked Ineligible 1" at bounding box center [518, 278] width 135 height 34
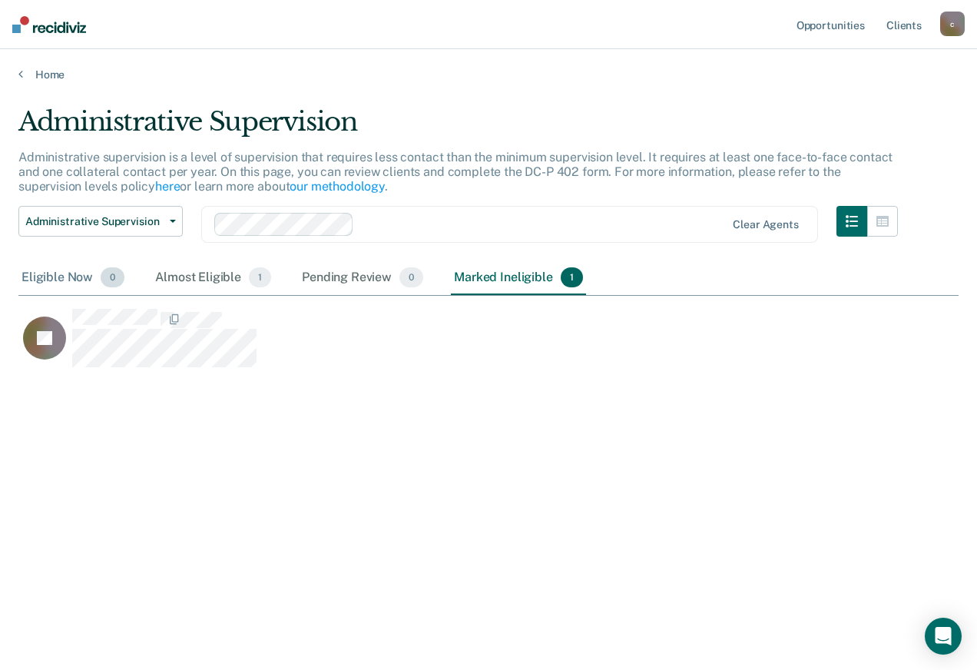
click at [46, 281] on div "Eligible Now 0" at bounding box center [72, 278] width 109 height 34
